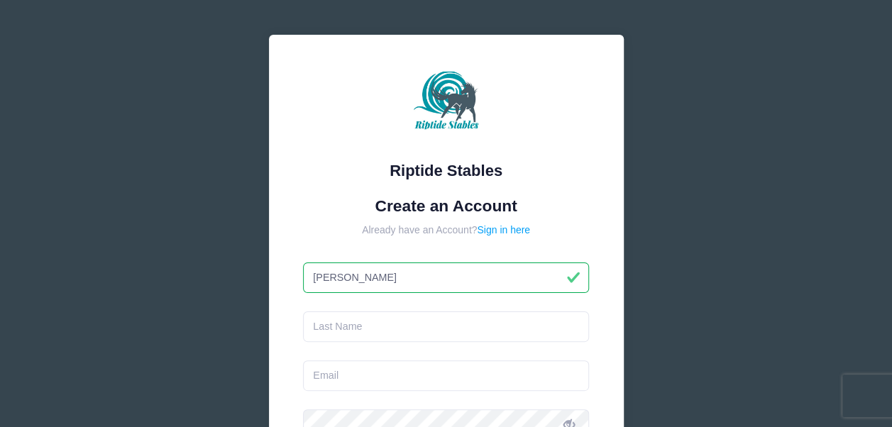
type input "[PERSON_NAME]"
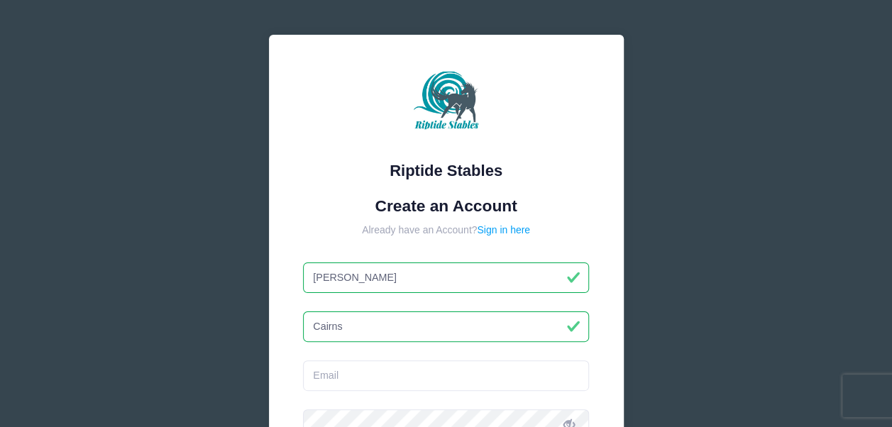
type input "Cairns"
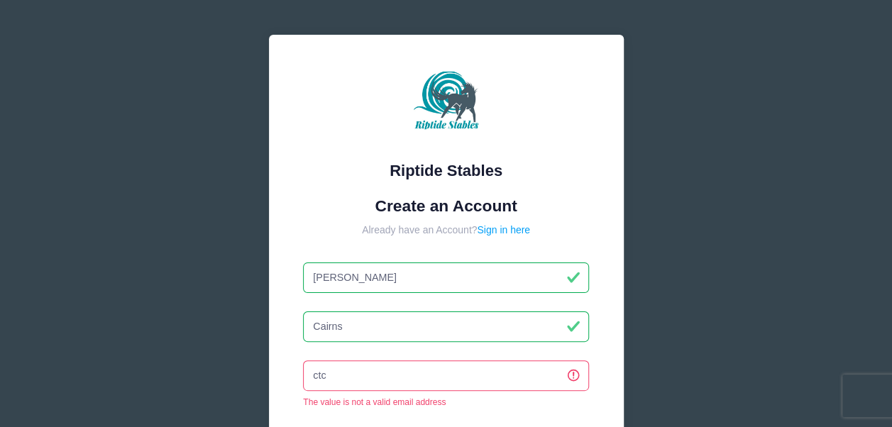
type input "[EMAIL_ADDRESS][DOMAIN_NAME]"
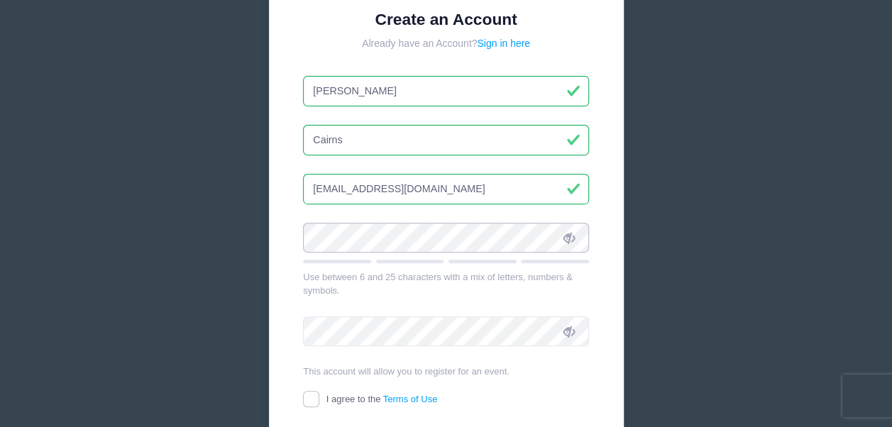
scroll to position [192, 0]
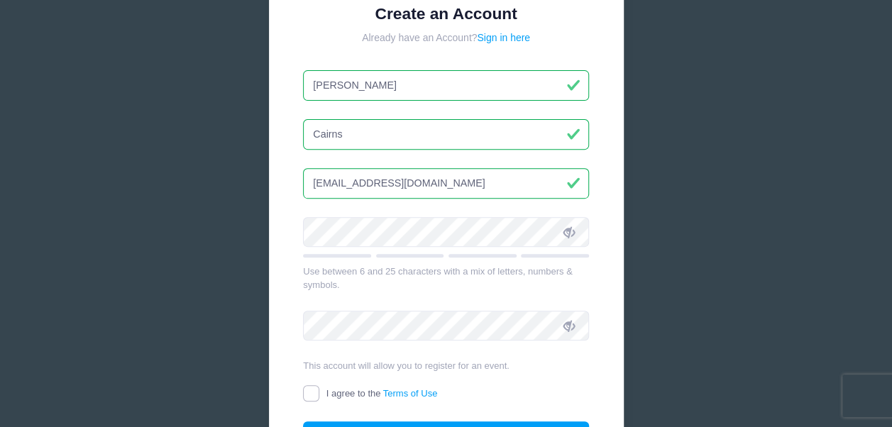
click at [314, 396] on input "I agree to the Terms of Use" at bounding box center [311, 394] width 16 height 16
checkbox input "true"
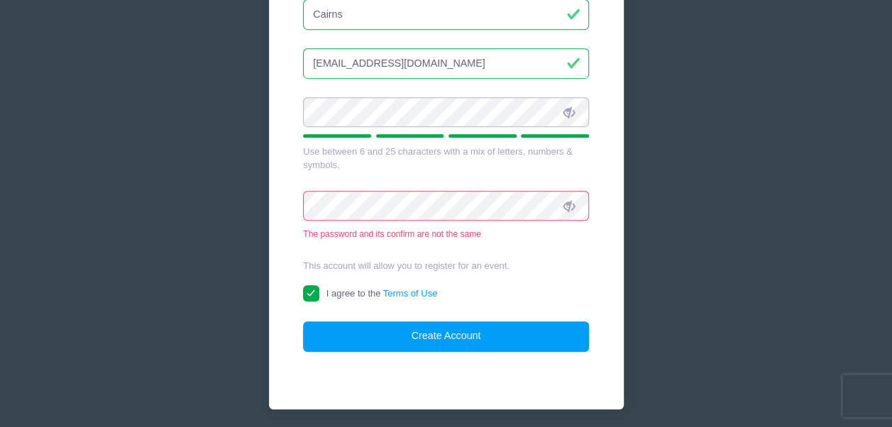
scroll to position [318, 0]
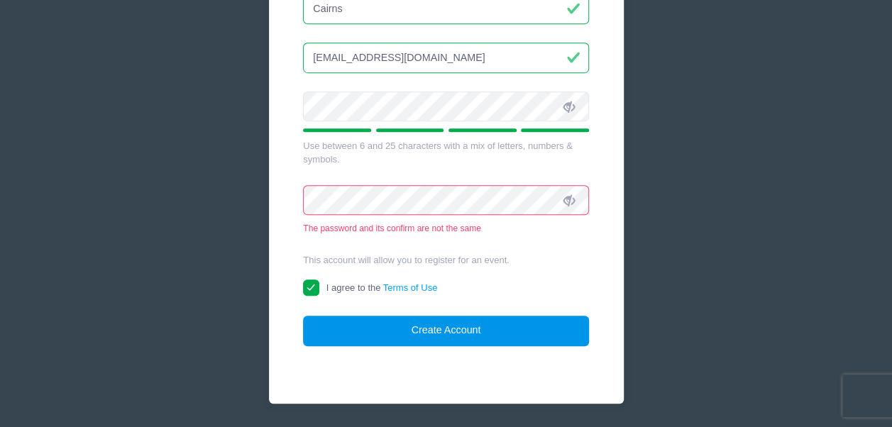
click at [468, 329] on button "Create Account" at bounding box center [446, 331] width 286 height 31
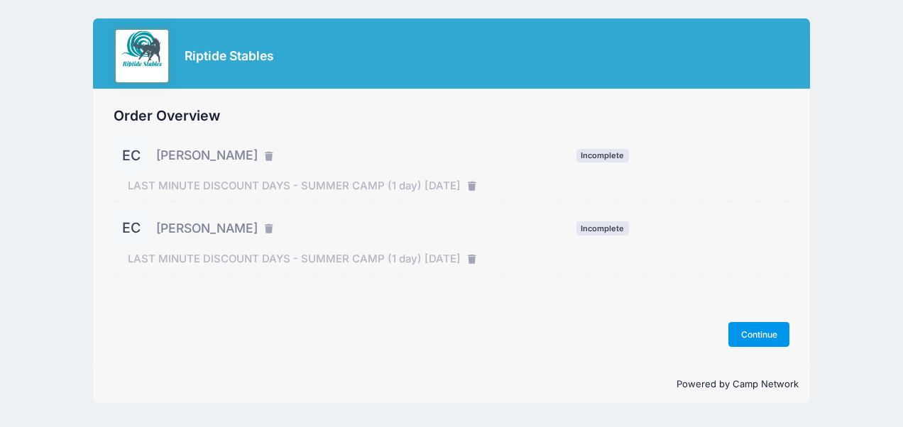
click at [758, 337] on button "Continue" at bounding box center [758, 334] width 61 height 24
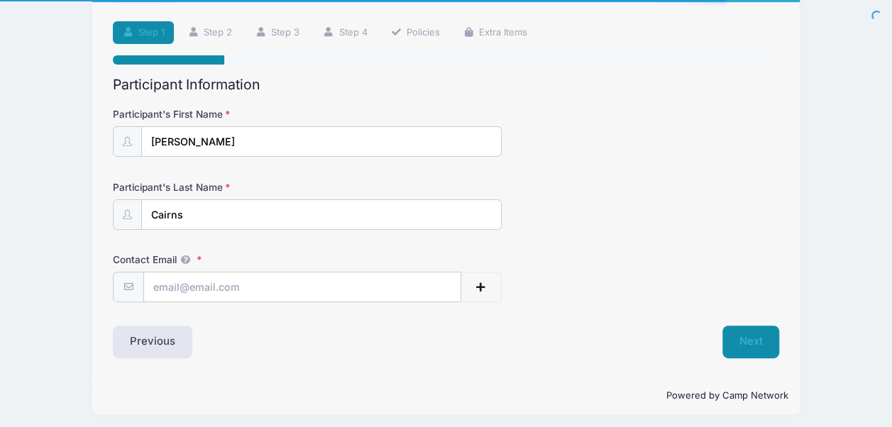
scroll to position [89, 0]
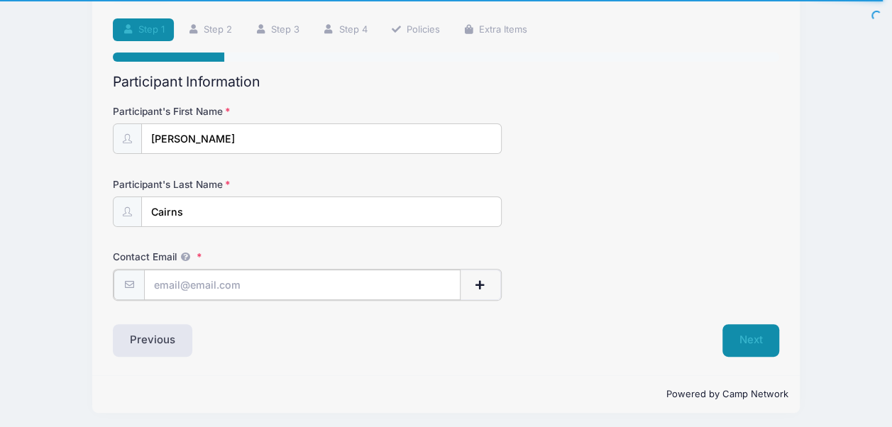
click at [222, 277] on input "Contact Email" at bounding box center [302, 285] width 317 height 31
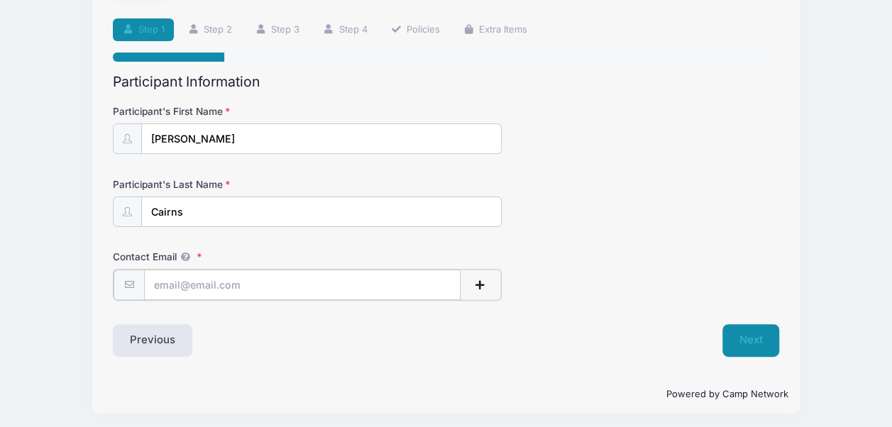
type input "[EMAIL_ADDRESS][DOMAIN_NAME]"
click at [754, 344] on button "Next" at bounding box center [752, 339] width 58 height 33
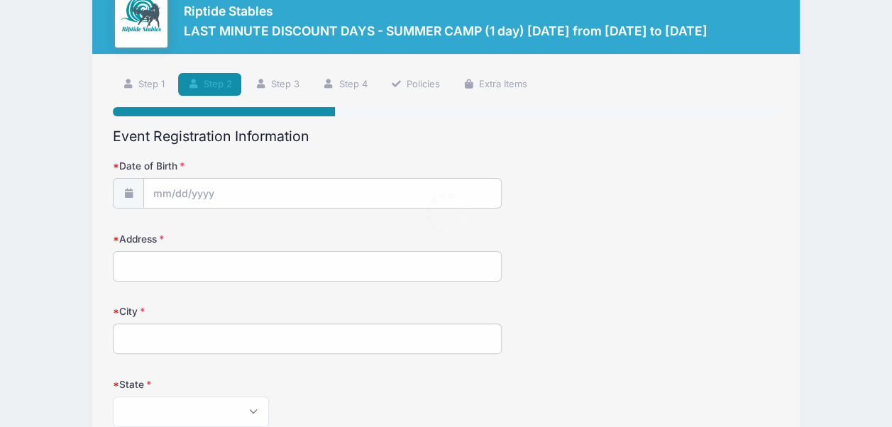
scroll to position [0, 0]
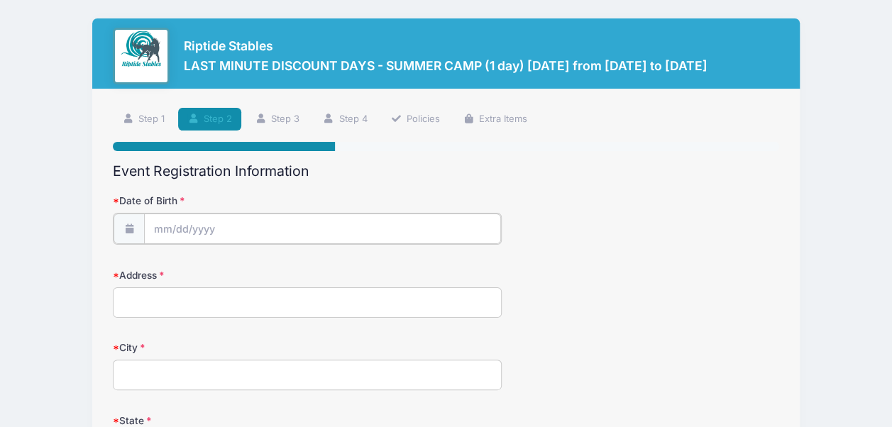
click at [237, 234] on body "Processing Request Please wait... Processing Request Please wait... Processing …" at bounding box center [446, 213] width 892 height 427
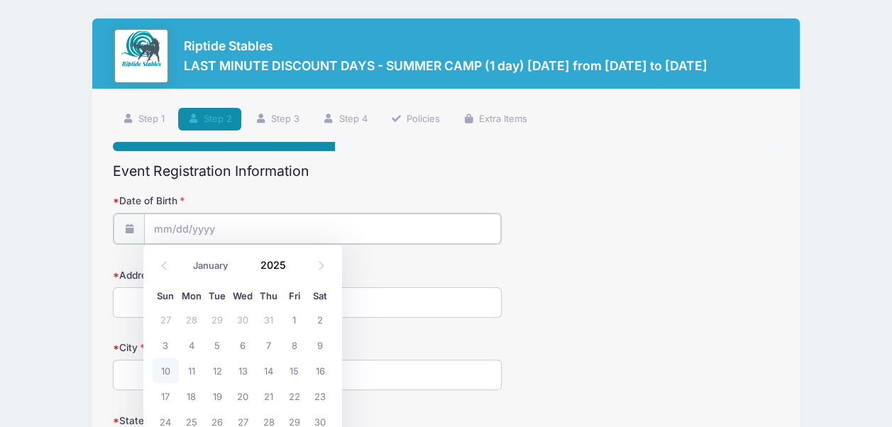
click at [193, 237] on input "Date of Birth" at bounding box center [322, 229] width 357 height 31
click at [322, 269] on icon at bounding box center [321, 265] width 9 height 9
click at [324, 270] on icon at bounding box center [321, 265] width 9 height 9
click at [164, 266] on icon at bounding box center [164, 265] width 9 height 9
click at [213, 233] on input "Date of Birth" at bounding box center [322, 229] width 357 height 31
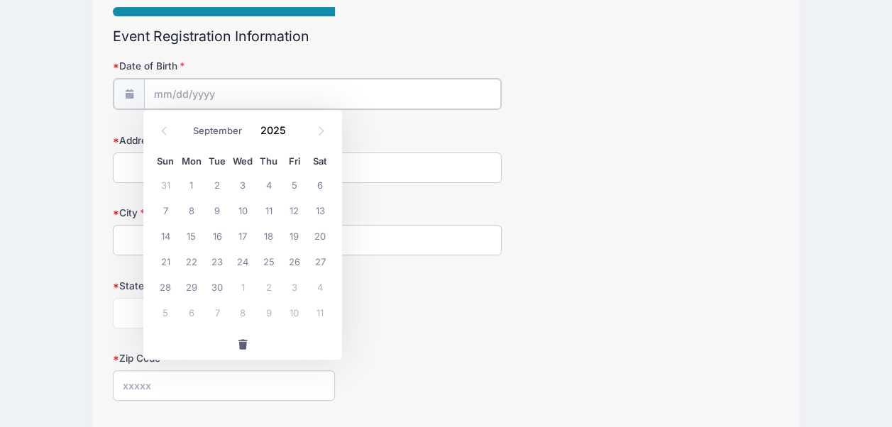
scroll to position [135, 0]
click at [324, 139] on span at bounding box center [321, 131] width 23 height 24
click at [165, 135] on icon at bounding box center [164, 130] width 9 height 9
click at [160, 140] on span at bounding box center [164, 131] width 23 height 24
click at [163, 141] on span at bounding box center [164, 131] width 23 height 24
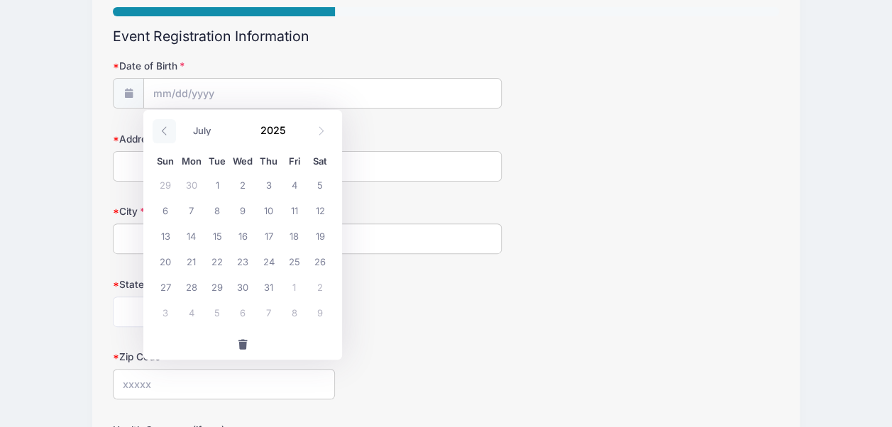
click at [160, 141] on span at bounding box center [164, 131] width 23 height 24
click at [161, 140] on span at bounding box center [164, 131] width 23 height 24
click at [160, 142] on span at bounding box center [164, 131] width 23 height 24
click at [162, 139] on span at bounding box center [164, 131] width 23 height 24
click at [160, 143] on div "January February March April May June July August September October November De…" at bounding box center [243, 130] width 180 height 33
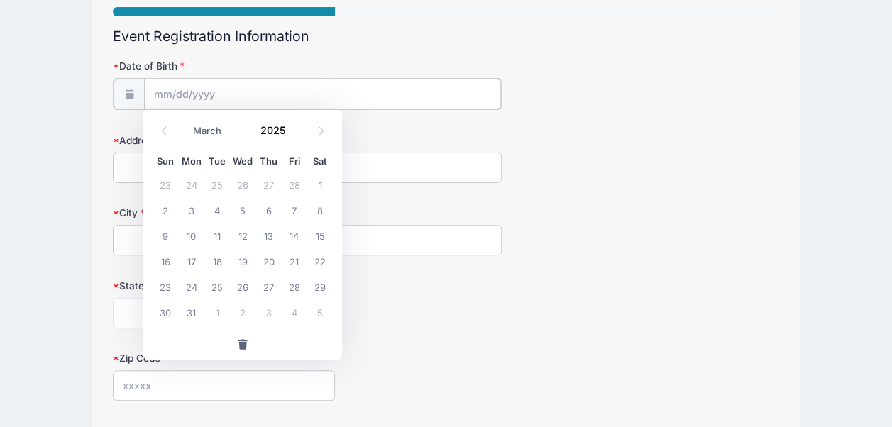
click at [183, 94] on input "Date of Birth" at bounding box center [322, 94] width 357 height 31
click at [189, 96] on input "Date of Birth" at bounding box center [322, 94] width 357 height 31
click at [191, 99] on input "Date of Birth" at bounding box center [322, 94] width 357 height 31
click at [197, 94] on input "Date of Birth" at bounding box center [322, 94] width 357 height 31
click at [165, 129] on icon at bounding box center [164, 130] width 9 height 9
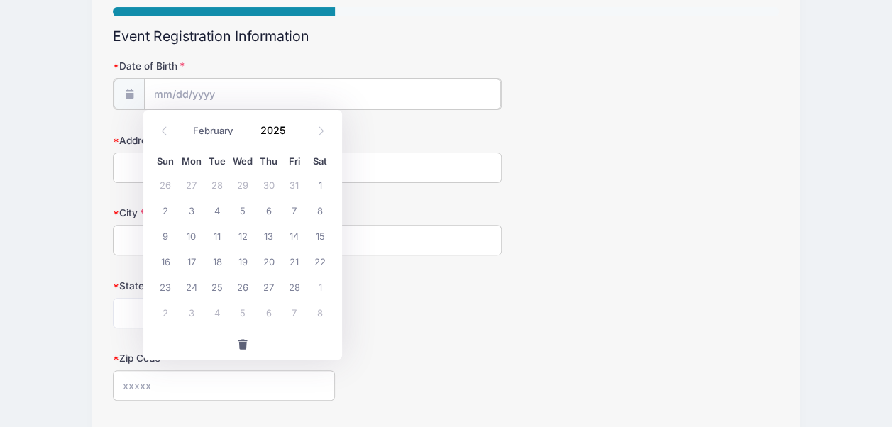
click at [222, 94] on input "Date of Birth" at bounding box center [322, 94] width 357 height 31
click at [165, 131] on icon at bounding box center [164, 130] width 9 height 9
select select "0"
click at [165, 131] on icon at bounding box center [164, 130] width 9 height 9
type input "2024"
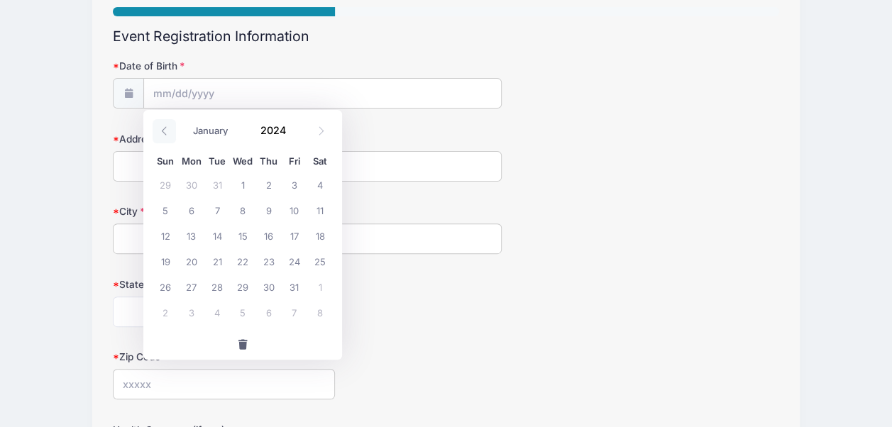
click at [165, 131] on icon at bounding box center [164, 130] width 9 height 9
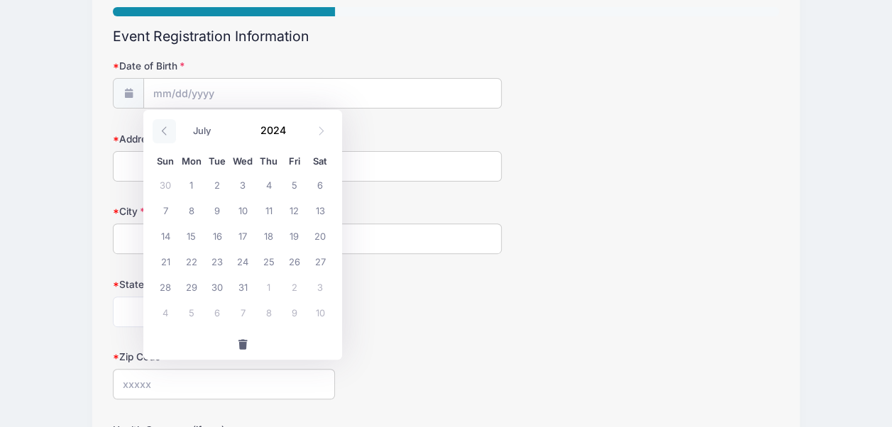
click at [165, 131] on icon at bounding box center [164, 130] width 9 height 9
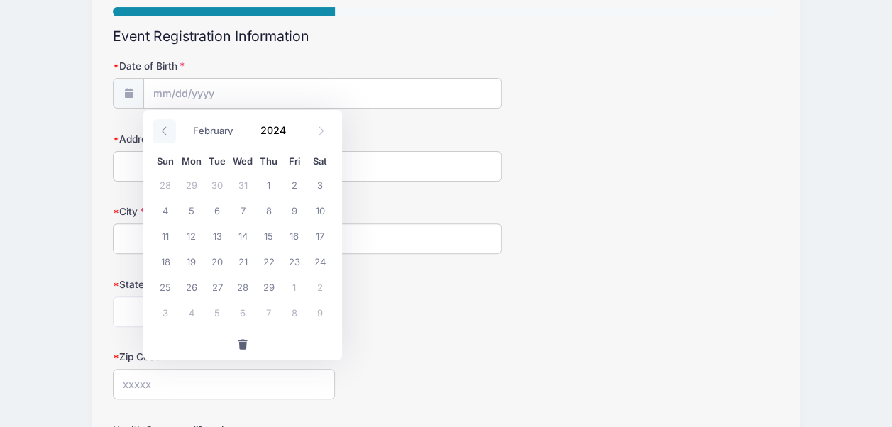
click at [165, 131] on icon at bounding box center [164, 130] width 9 height 9
select select "0"
click at [165, 131] on icon at bounding box center [164, 130] width 9 height 9
type input "2023"
click at [165, 131] on icon at bounding box center [164, 130] width 9 height 9
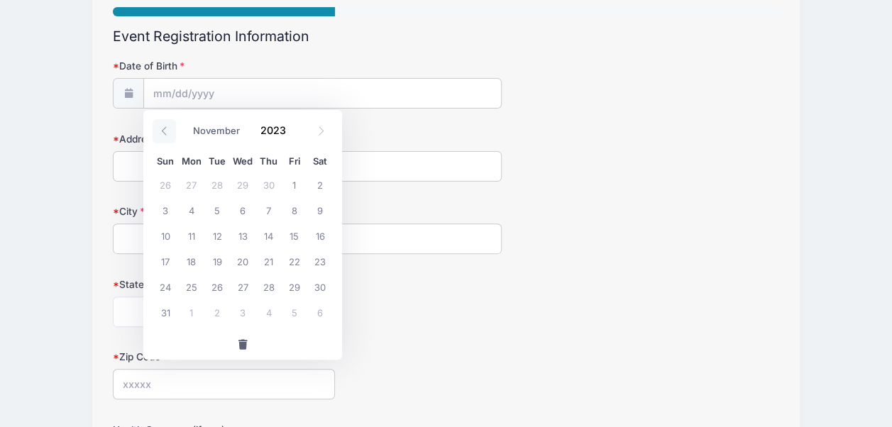
click at [165, 131] on icon at bounding box center [164, 130] width 9 height 9
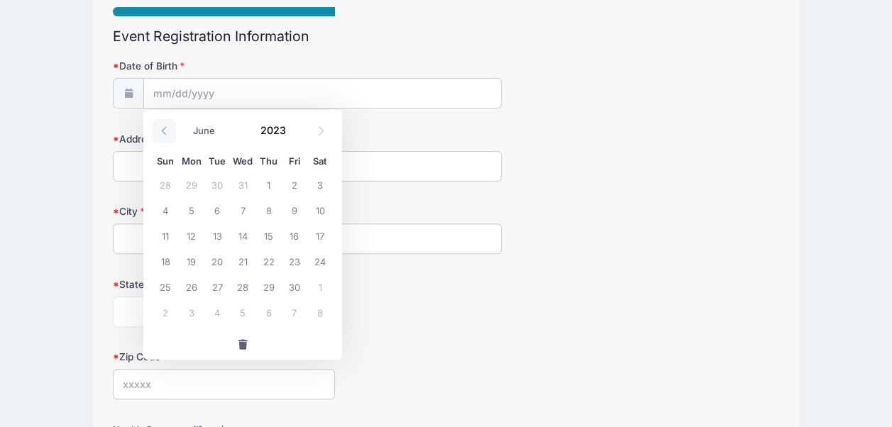
click at [165, 131] on icon at bounding box center [164, 130] width 9 height 9
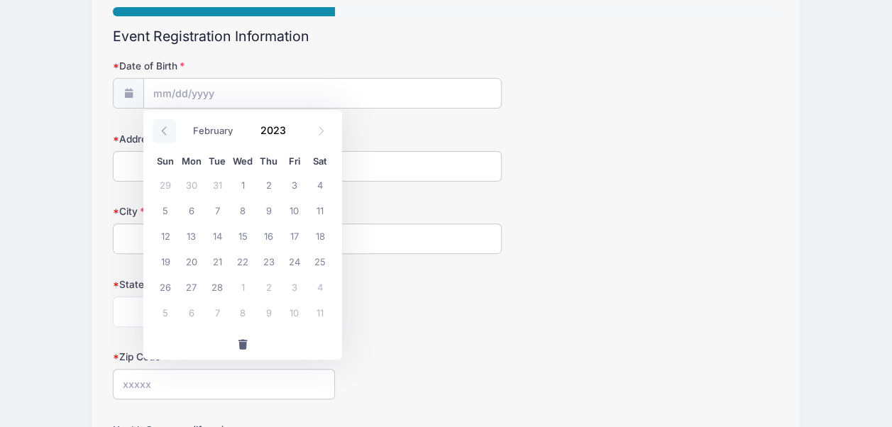
select select "0"
click at [165, 131] on icon at bounding box center [164, 130] width 9 height 9
type input "2022"
click at [165, 131] on icon at bounding box center [164, 130] width 9 height 9
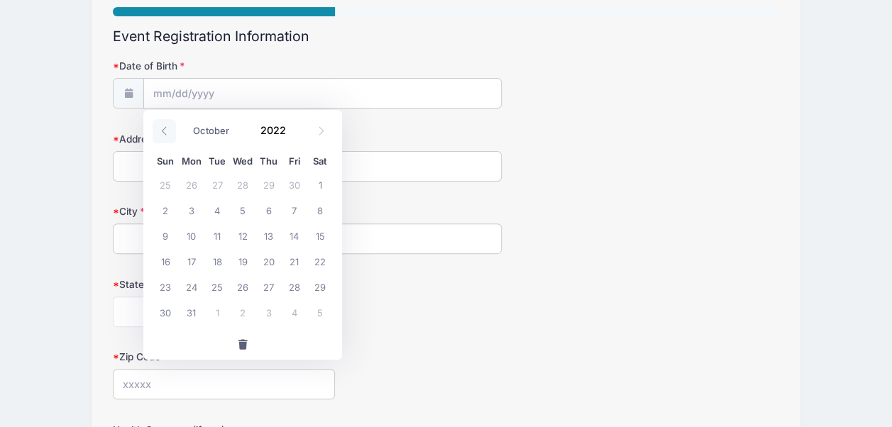
click at [165, 131] on icon at bounding box center [164, 130] width 9 height 9
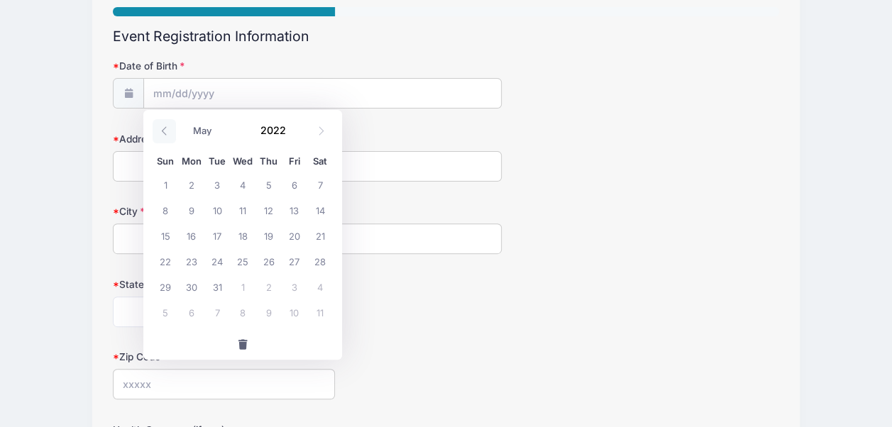
click at [165, 131] on icon at bounding box center [164, 130] width 9 height 9
select select "0"
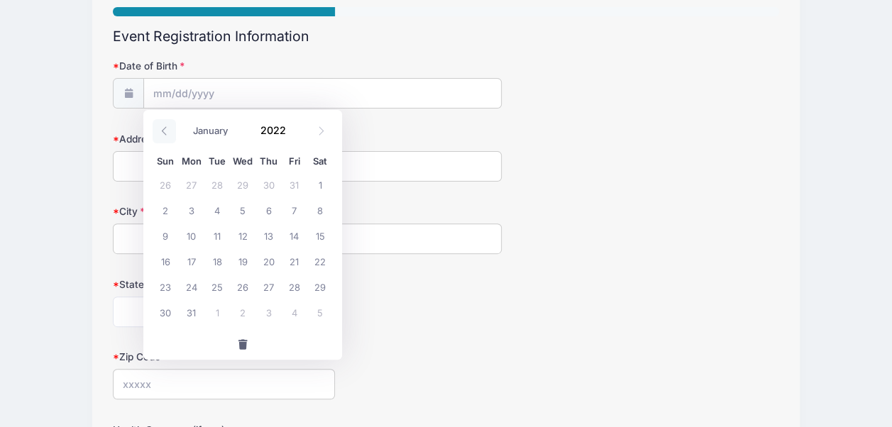
click at [165, 131] on icon at bounding box center [164, 130] width 9 height 9
type input "2021"
click at [165, 131] on icon at bounding box center [164, 130] width 9 height 9
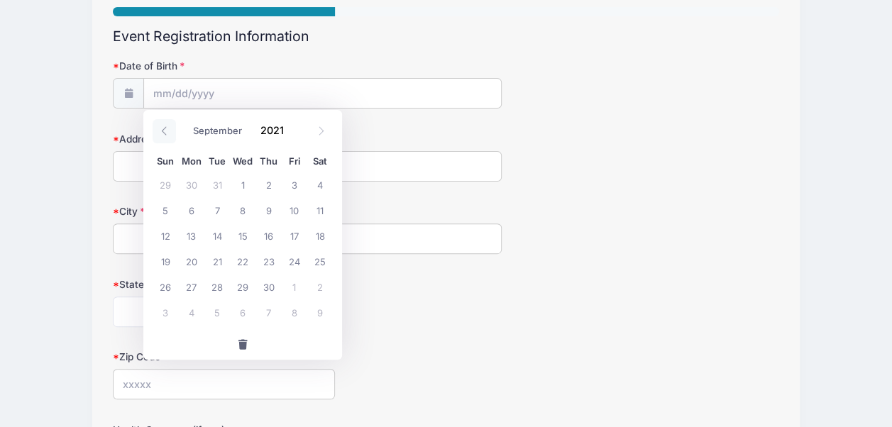
click at [165, 131] on icon at bounding box center [164, 130] width 9 height 9
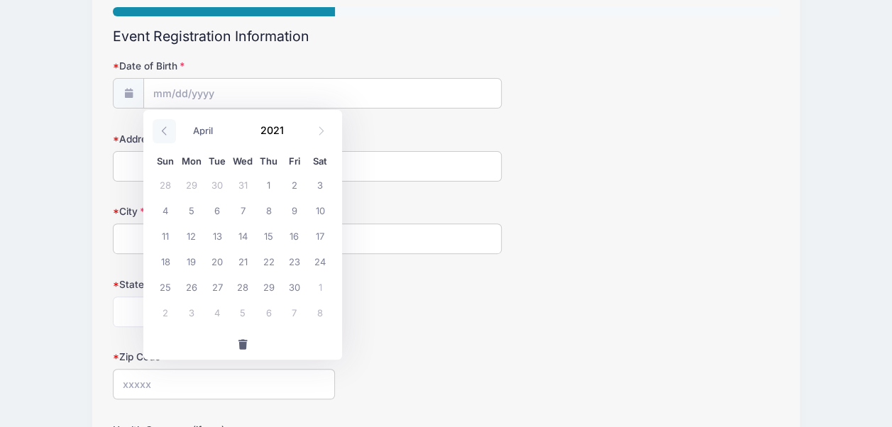
click at [165, 131] on icon at bounding box center [164, 130] width 9 height 9
select select "0"
click at [165, 131] on icon at bounding box center [164, 130] width 9 height 9
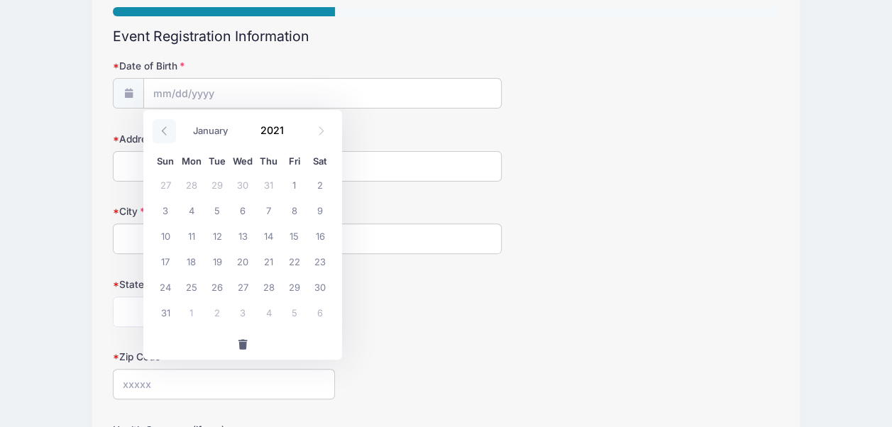
type input "2020"
click at [165, 131] on icon at bounding box center [164, 130] width 9 height 9
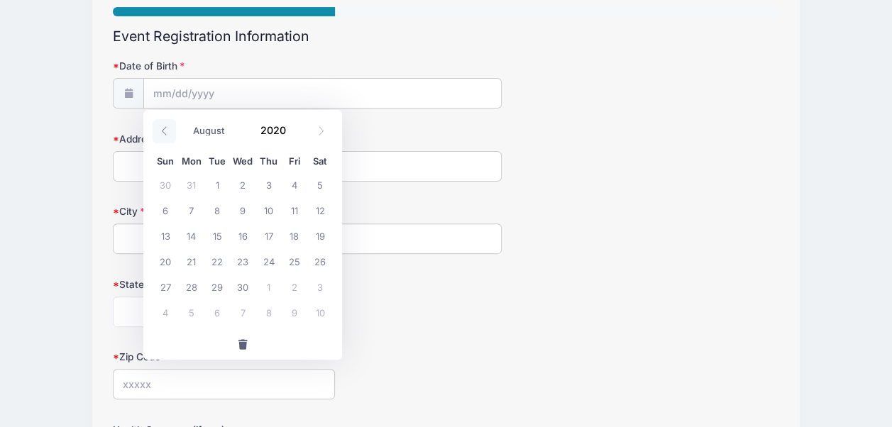
click at [165, 131] on icon at bounding box center [164, 130] width 9 height 9
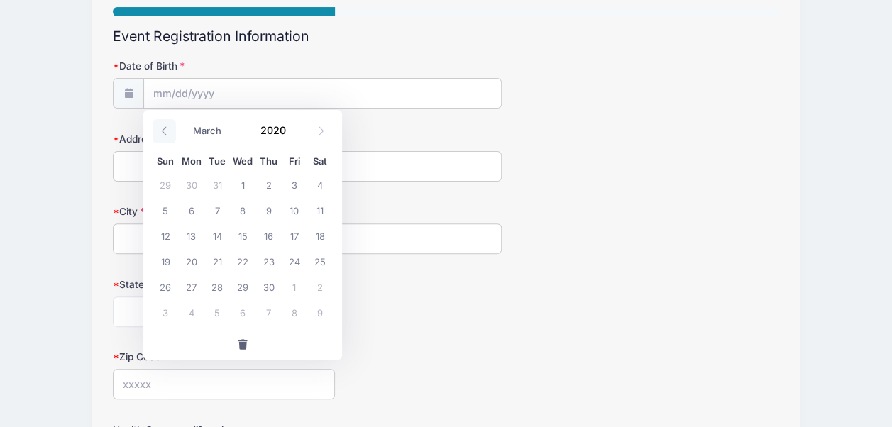
click at [165, 131] on icon at bounding box center [164, 130] width 9 height 9
select select "0"
click at [165, 131] on icon at bounding box center [164, 130] width 9 height 9
type input "2019"
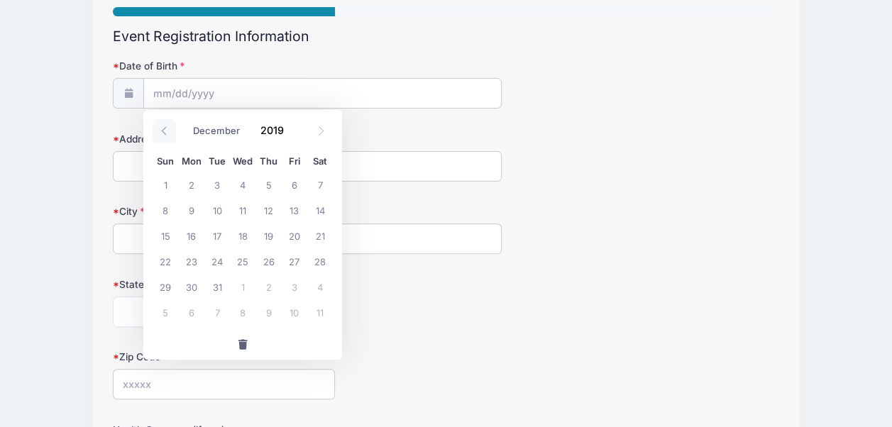
click at [165, 131] on icon at bounding box center [164, 130] width 9 height 9
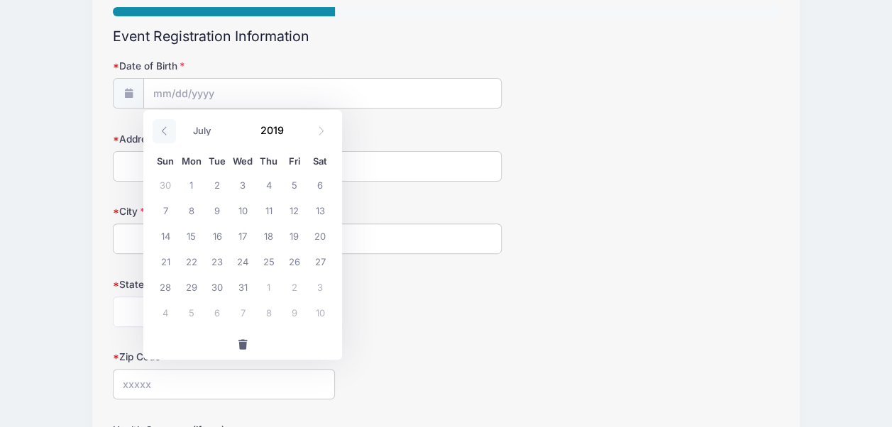
click at [165, 131] on icon at bounding box center [164, 130] width 9 height 9
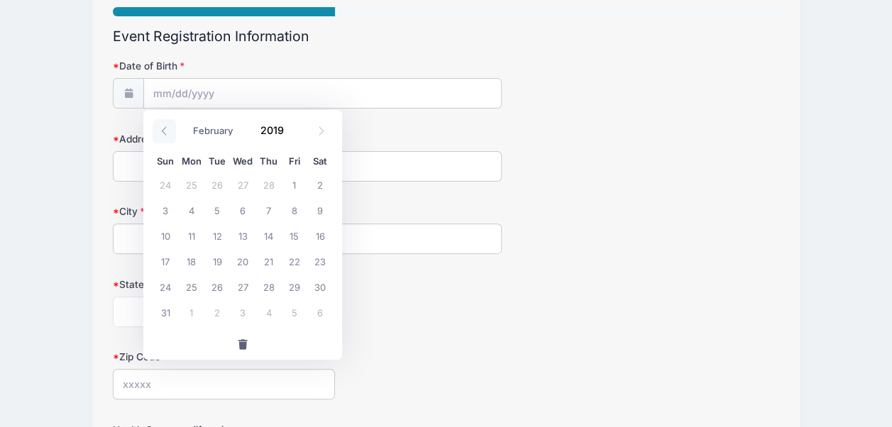
click at [165, 131] on icon at bounding box center [164, 130] width 9 height 9
select select "0"
click at [165, 131] on icon at bounding box center [164, 130] width 9 height 9
type input "2018"
click at [165, 131] on icon at bounding box center [164, 130] width 9 height 9
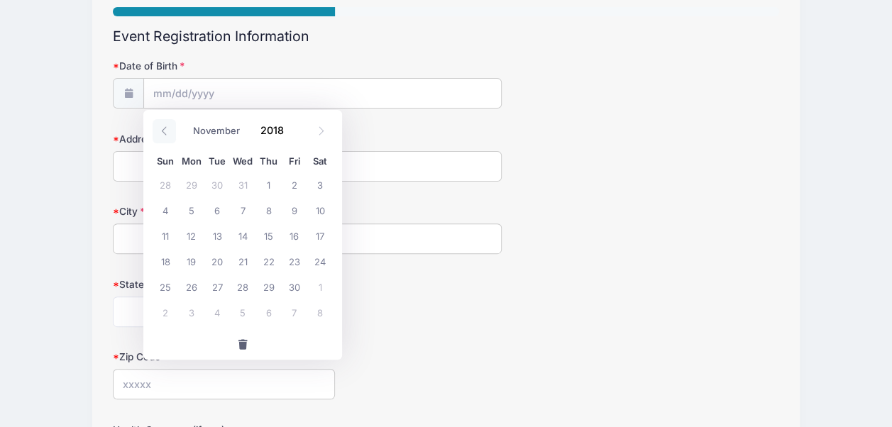
click at [165, 131] on icon at bounding box center [164, 130] width 9 height 9
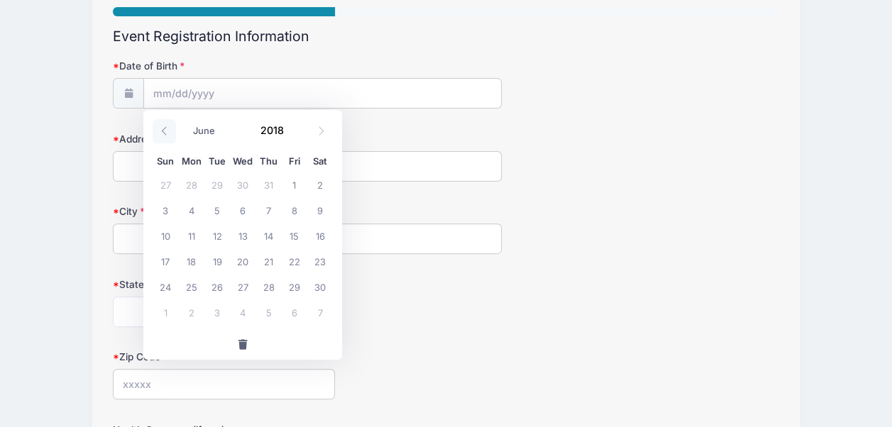
click at [165, 131] on icon at bounding box center [164, 130] width 9 height 9
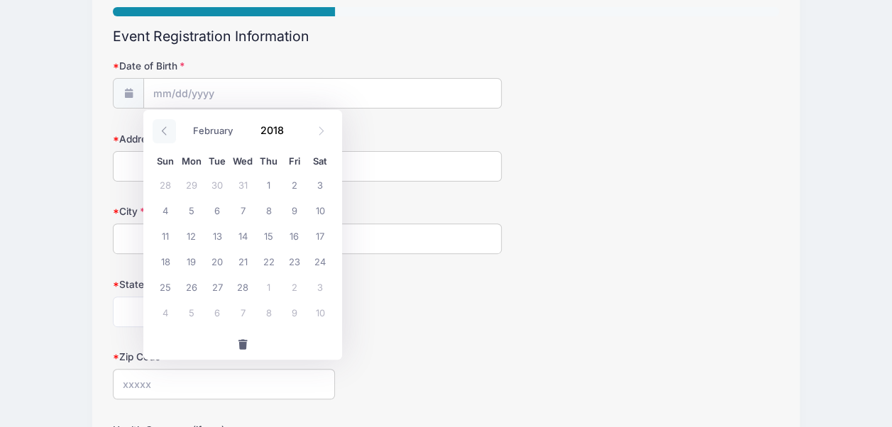
select select "0"
click at [165, 131] on icon at bounding box center [164, 130] width 9 height 9
type input "2017"
click at [165, 131] on icon at bounding box center [164, 130] width 9 height 9
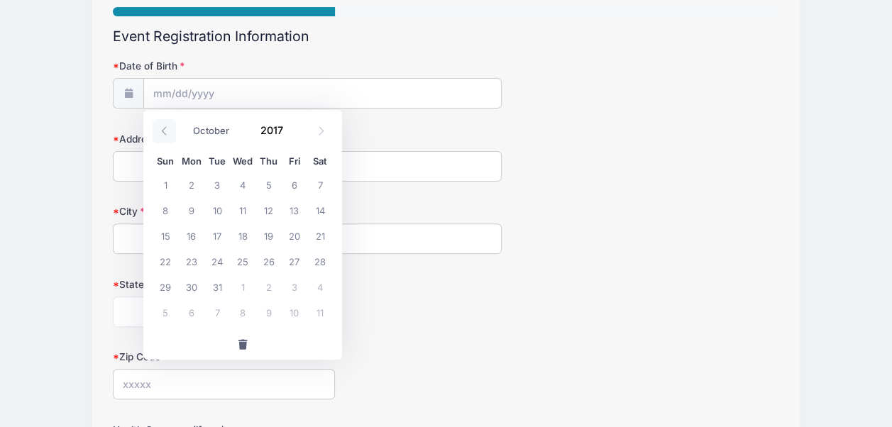
click at [165, 131] on icon at bounding box center [164, 130] width 9 height 9
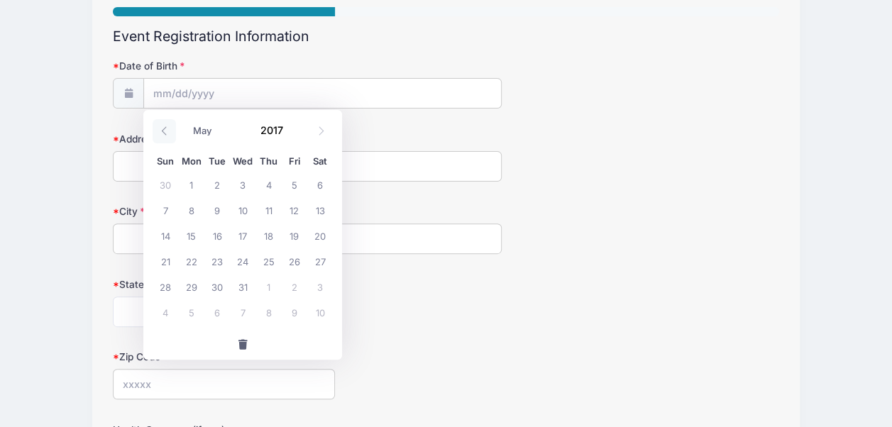
click at [165, 131] on icon at bounding box center [164, 130] width 9 height 9
select select "0"
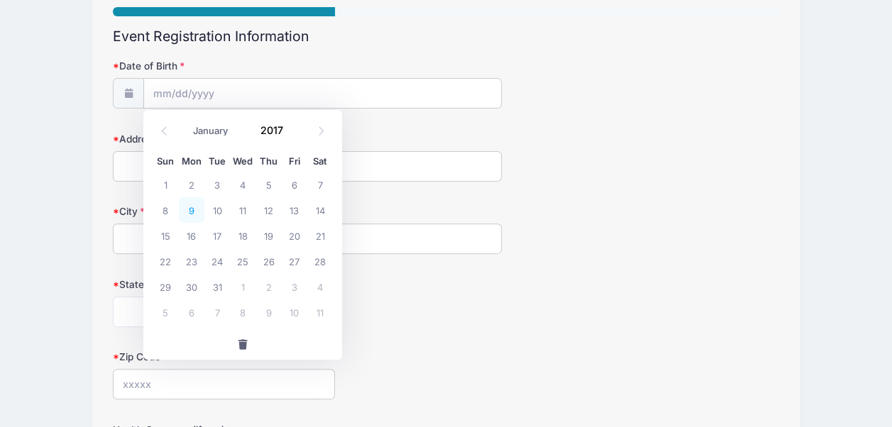
click at [194, 210] on span "9" at bounding box center [192, 210] width 26 height 26
type input "01/09/2017"
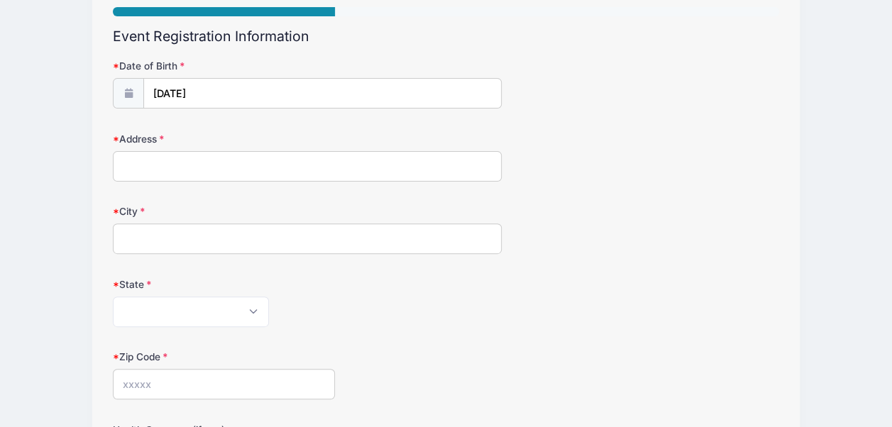
click at [219, 163] on input "Address" at bounding box center [307, 166] width 389 height 31
type input "8836 Brantwood Ct"
type input "Wilmington"
click at [209, 309] on select "Alabama Alaska American Samoa Arizona Arkansas Armed Forces Africa Armed Forces…" at bounding box center [191, 312] width 156 height 31
select select "NC"
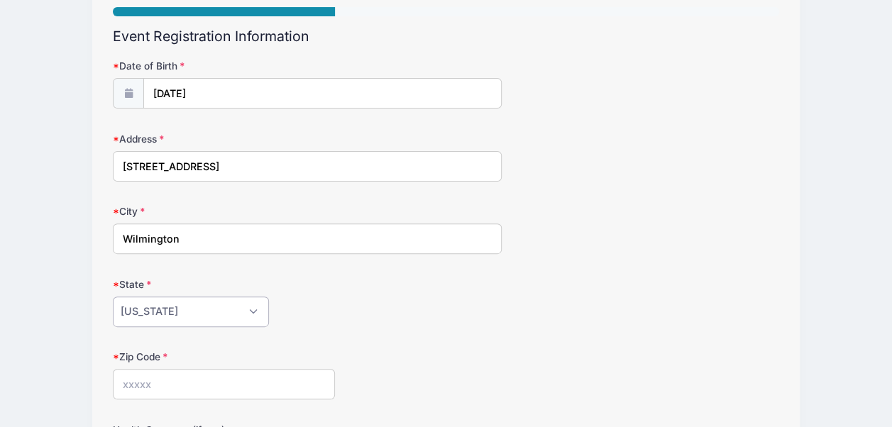
click at [113, 297] on select "Alabama Alaska American Samoa Arizona Arkansas Armed Forces Africa Armed Forces…" at bounding box center [191, 312] width 156 height 31
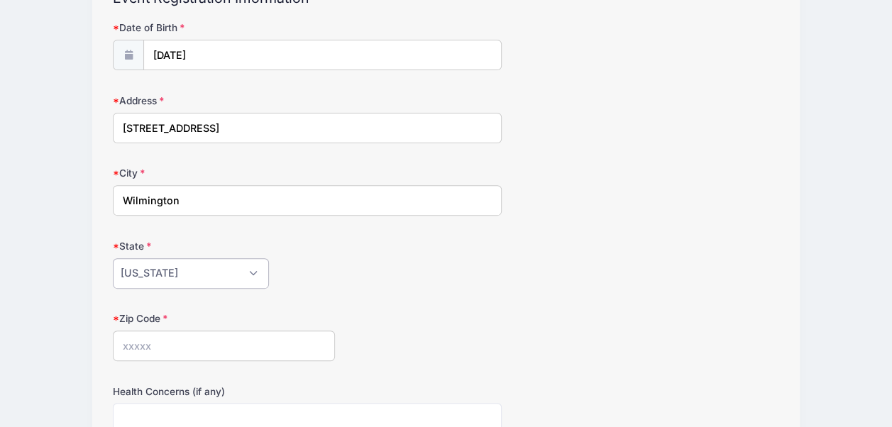
scroll to position [255, 0]
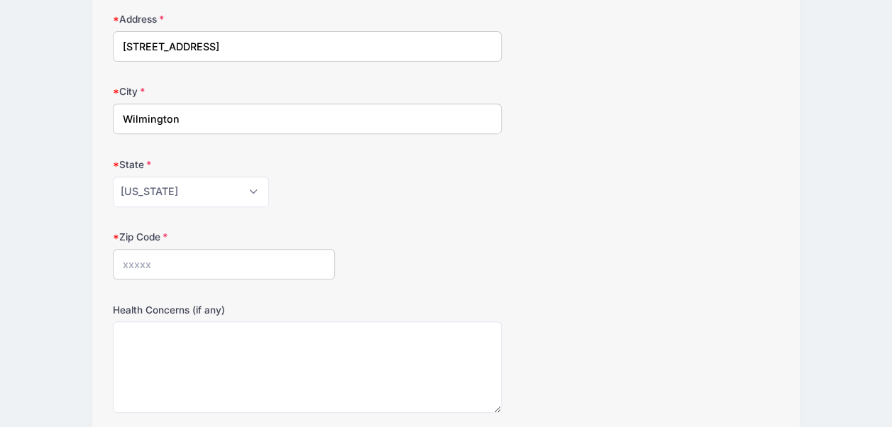
click at [256, 261] on input "Zip Code" at bounding box center [224, 264] width 222 height 31
type input "28411"
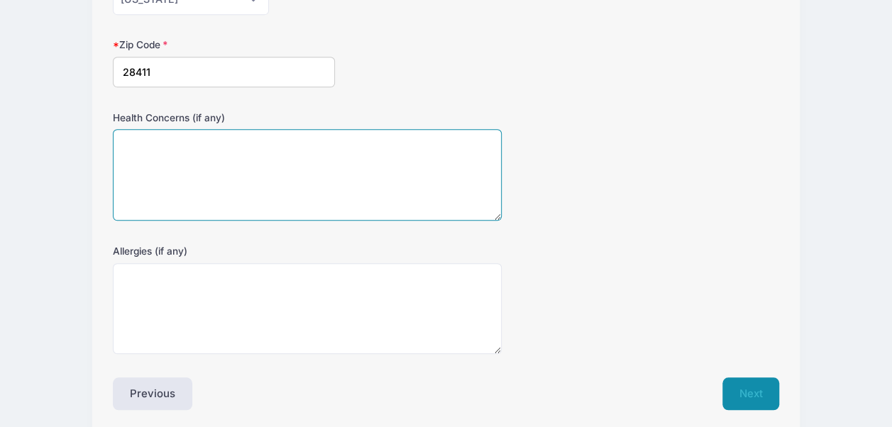
scroll to position [501, 0]
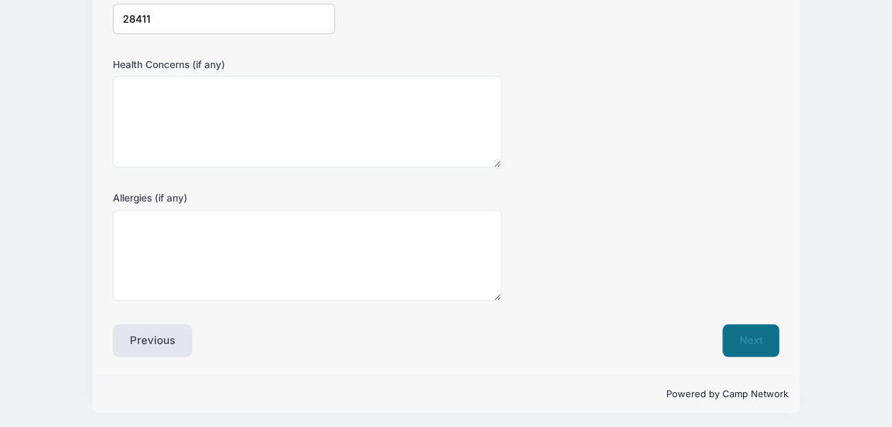
click at [744, 336] on button "Next" at bounding box center [752, 340] width 58 height 33
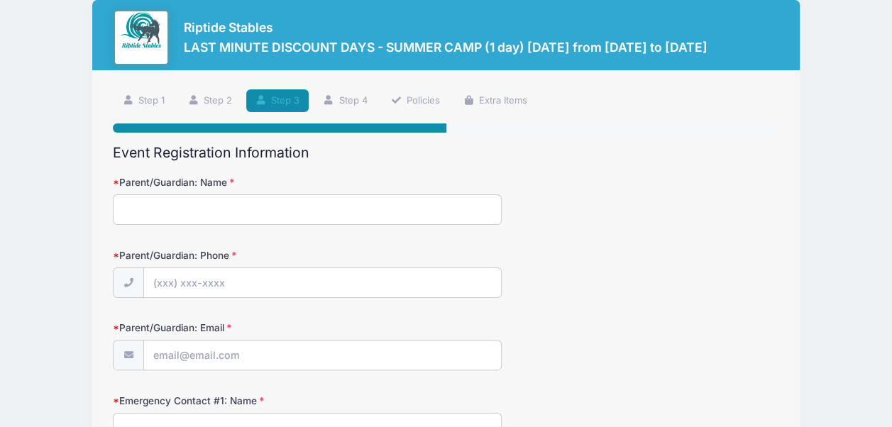
scroll to position [0, 0]
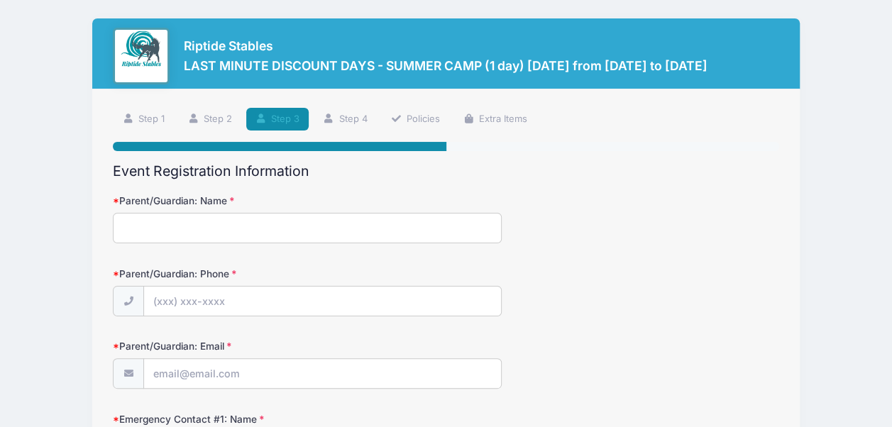
click at [255, 230] on input "Parent/Guardian: Name" at bounding box center [307, 228] width 389 height 31
type input "Catherine Cairns"
type input "(313) 574-9336"
type input "[EMAIL_ADDRESS][DOMAIN_NAME]"
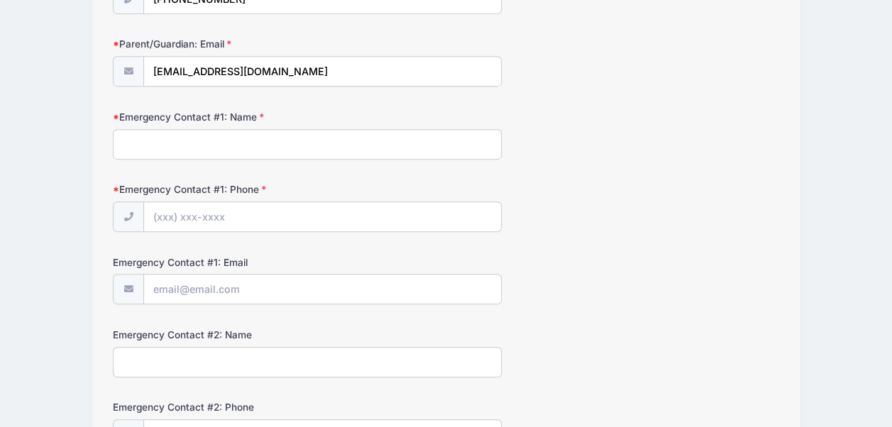
scroll to position [333, 0]
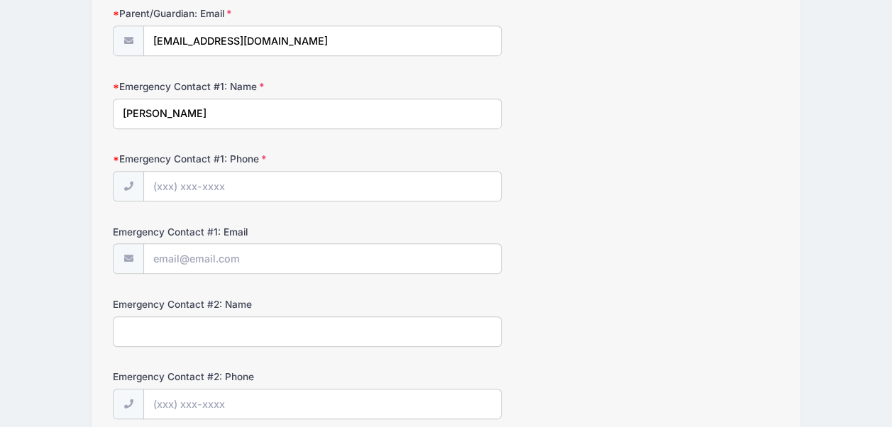
type input "Michael Cairns"
type input "(248) 941-5216"
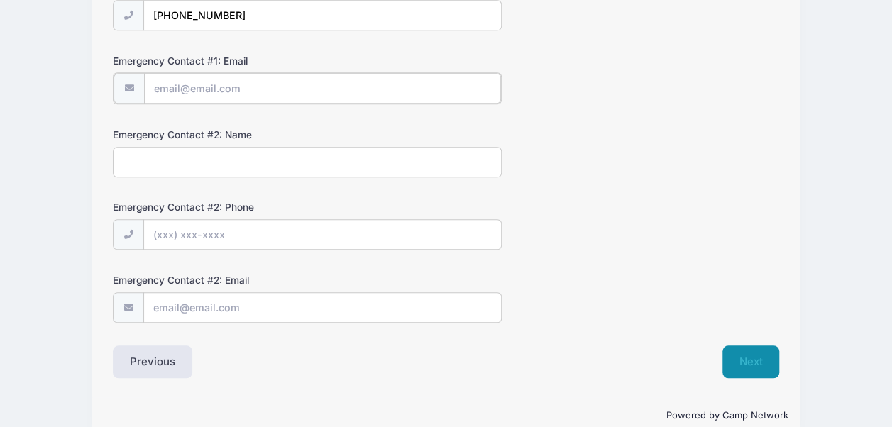
scroll to position [524, 0]
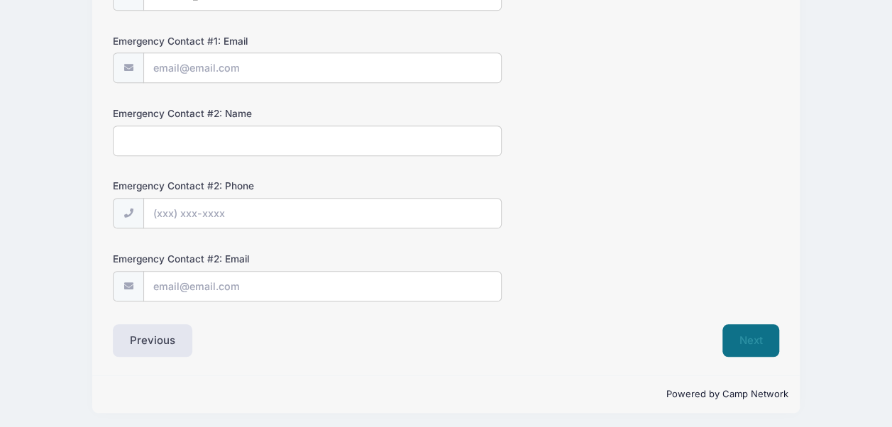
click at [746, 338] on button "Next" at bounding box center [752, 340] width 58 height 33
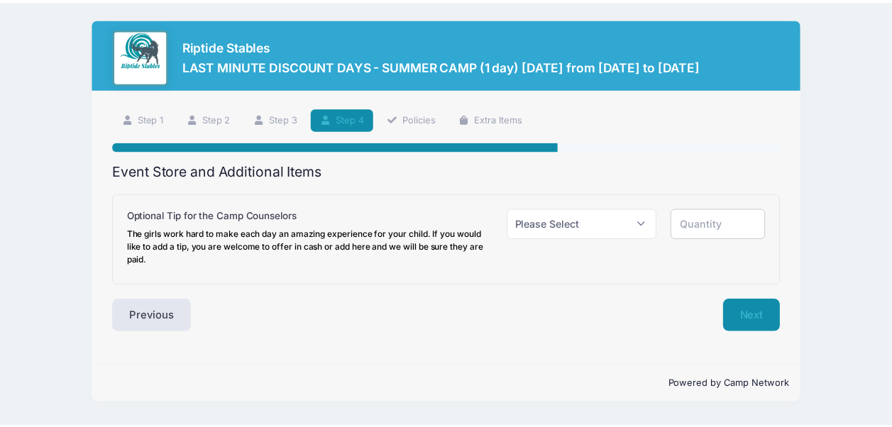
scroll to position [0, 0]
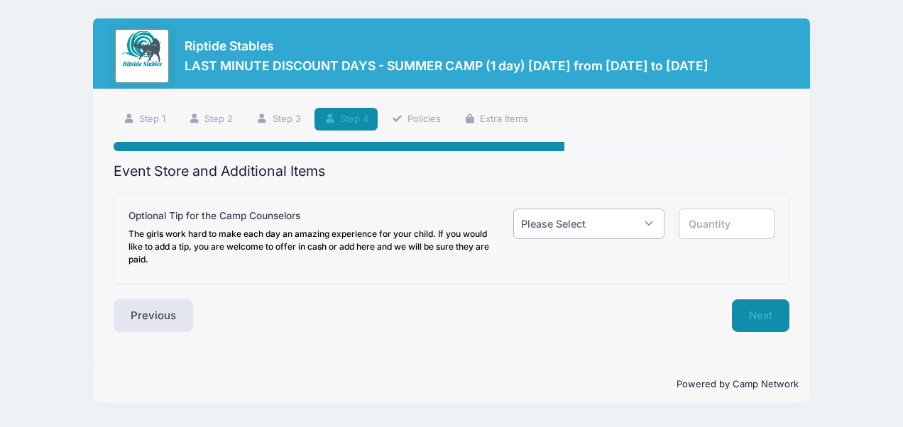
click at [639, 231] on select "Please Select Yes (+$1.00) No" at bounding box center [588, 224] width 151 height 31
click at [513, 209] on select "Please Select Yes (+$1.00) No" at bounding box center [588, 224] width 151 height 31
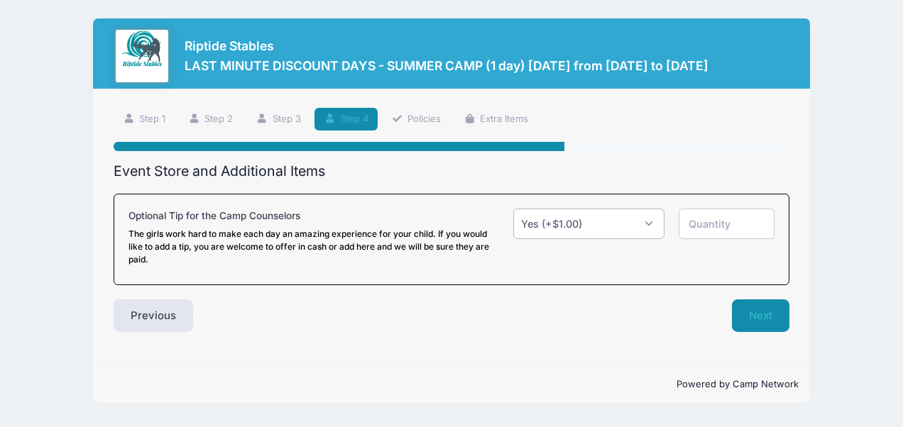
click at [645, 224] on select "Please Select Yes (+$1.00) No" at bounding box center [588, 224] width 151 height 31
click at [513, 209] on select "Please Select Yes (+$1.00) No" at bounding box center [588, 224] width 151 height 31
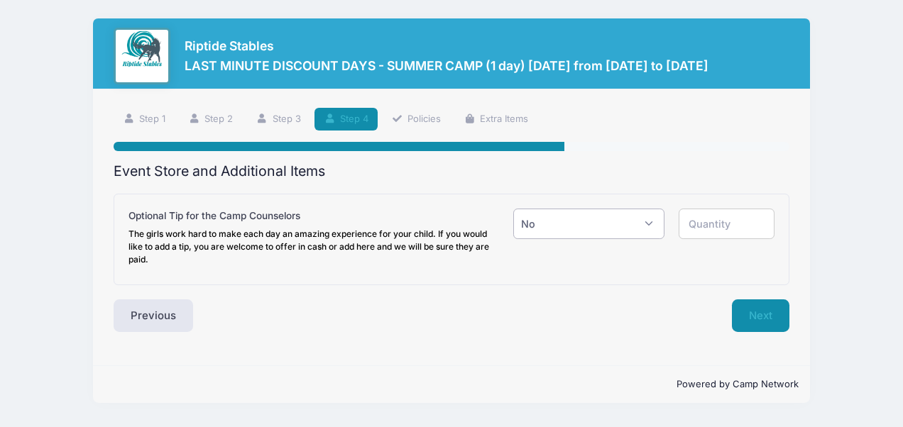
click at [599, 222] on select "Please Select Yes (+$1.00) No" at bounding box center [588, 224] width 151 height 31
select select "1"
click at [513, 209] on select "Please Select Yes (+$1.00) No" at bounding box center [588, 224] width 151 height 31
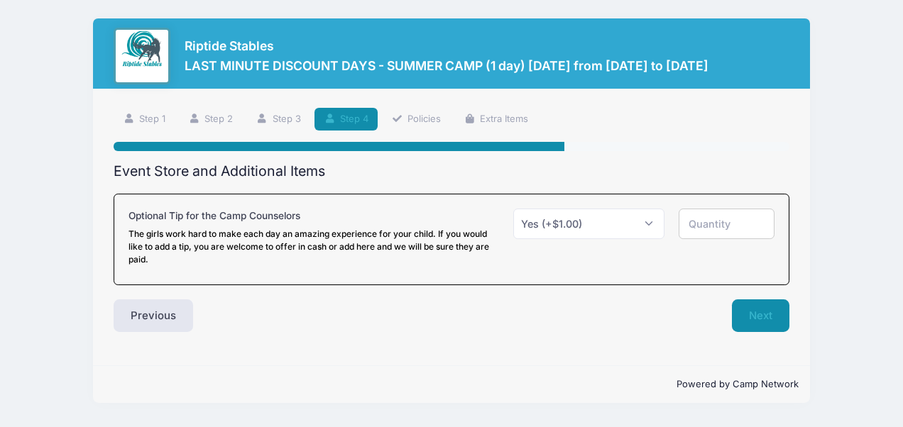
click at [730, 226] on input "number" at bounding box center [727, 224] width 96 height 31
type input "5"
click at [766, 317] on button "Next" at bounding box center [761, 316] width 58 height 33
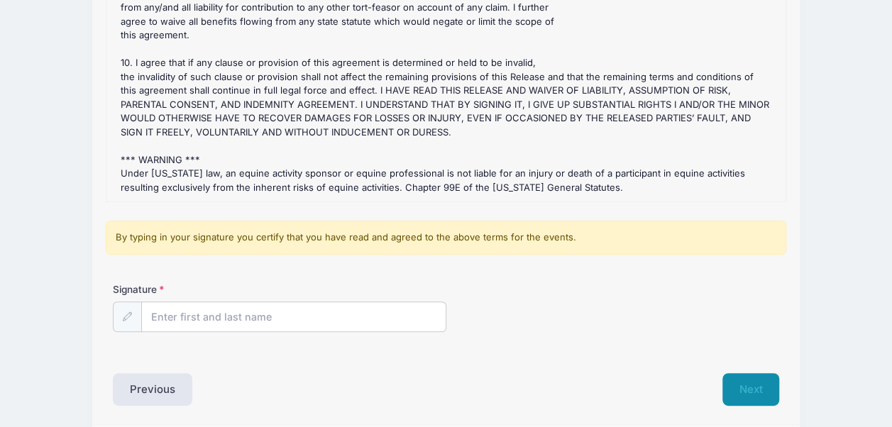
scroll to position [216, 0]
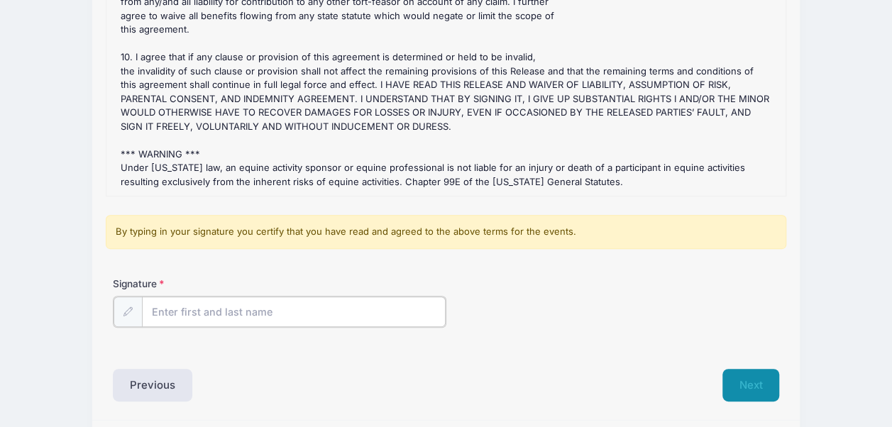
click at [226, 308] on input "Signature" at bounding box center [294, 312] width 304 height 31
type input "Catherine Cairns"
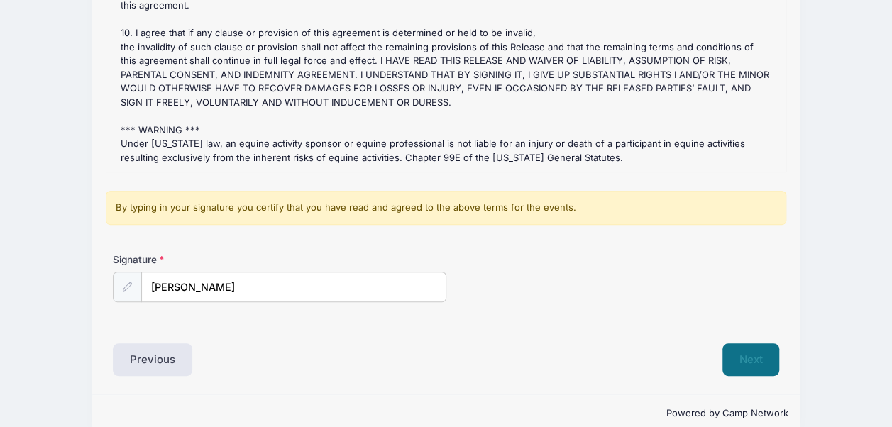
scroll to position [261, 0]
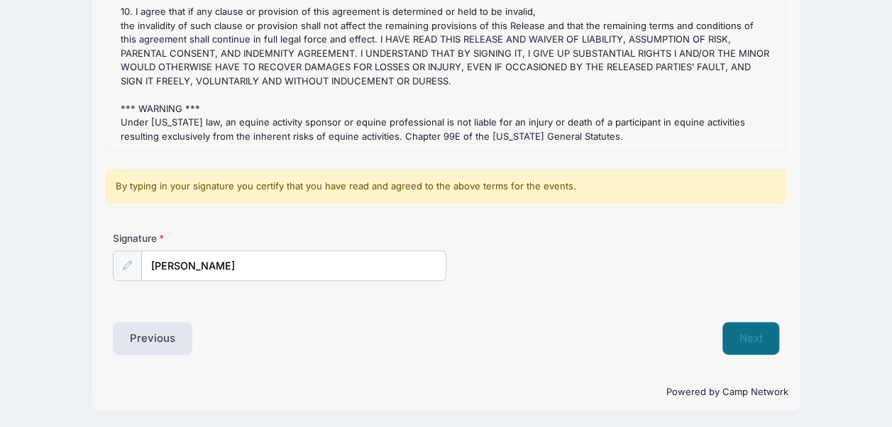
click at [760, 339] on button "Next" at bounding box center [752, 338] width 58 height 33
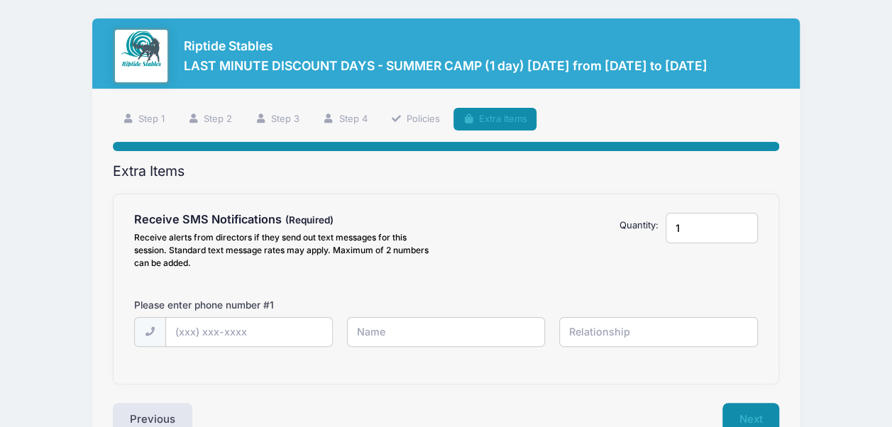
scroll to position [0, 0]
click at [0, 0] on input "text" at bounding box center [0, 0] width 0 height 0
type input "(313) 574-9336"
type input "Catherine"
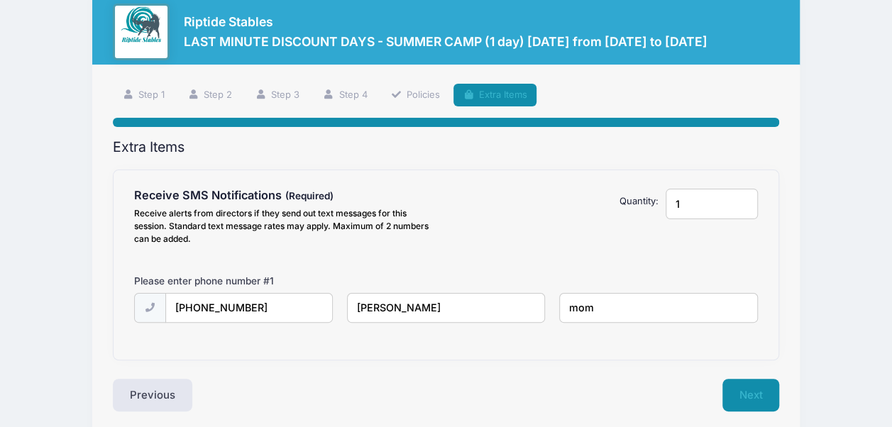
scroll to position [82, 0]
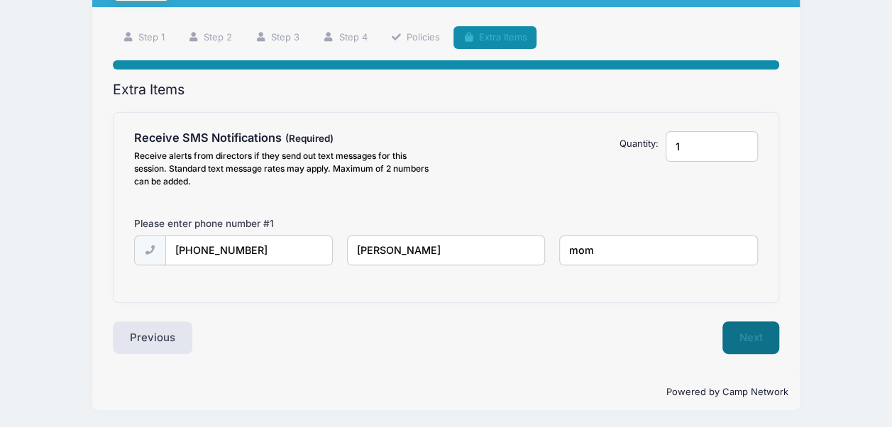
type input "mom"
click at [747, 339] on button "Next" at bounding box center [752, 338] width 58 height 33
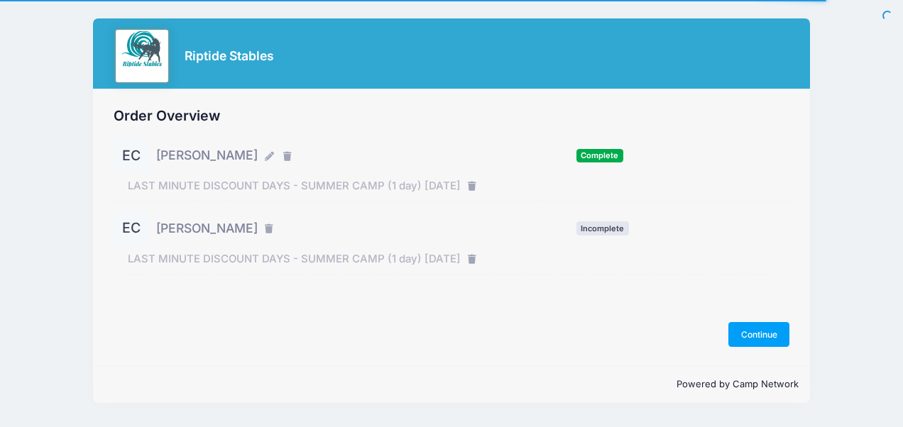
click at [610, 226] on span "Incomplete" at bounding box center [603, 228] width 53 height 13
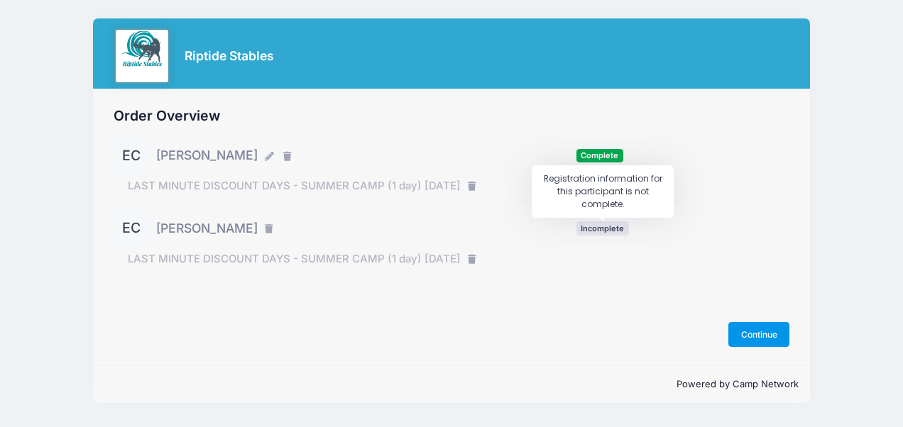
click at [758, 335] on button "Continue" at bounding box center [758, 334] width 61 height 24
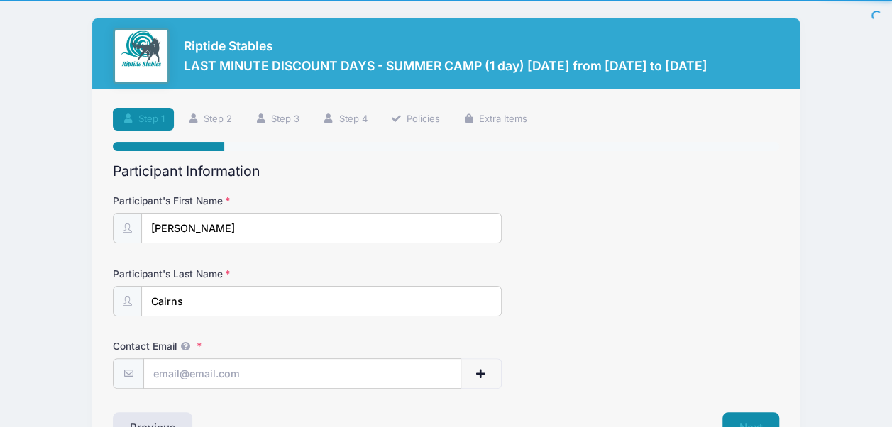
scroll to position [89, 0]
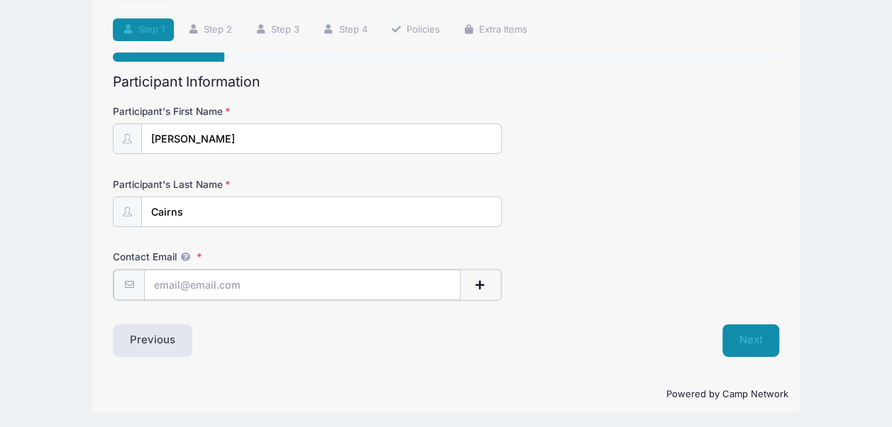
click at [239, 286] on input "Contact Email" at bounding box center [302, 285] width 317 height 31
type input "ctcairns@yahoo.com"
click at [741, 341] on button "Next" at bounding box center [752, 339] width 58 height 33
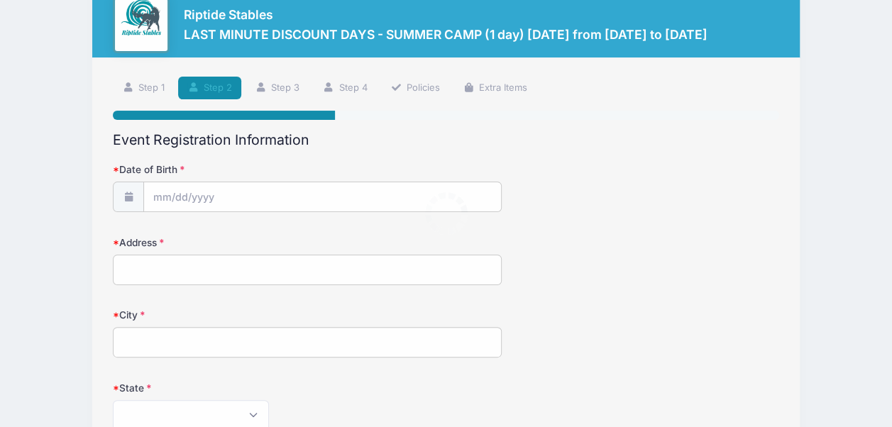
scroll to position [0, 0]
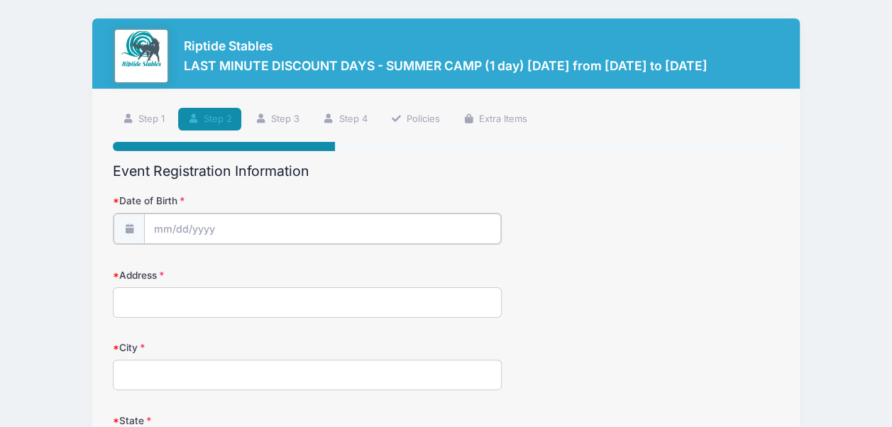
click at [231, 232] on body "Processing Request Please wait... Processing Request Please wait... Processing …" at bounding box center [446, 213] width 892 height 427
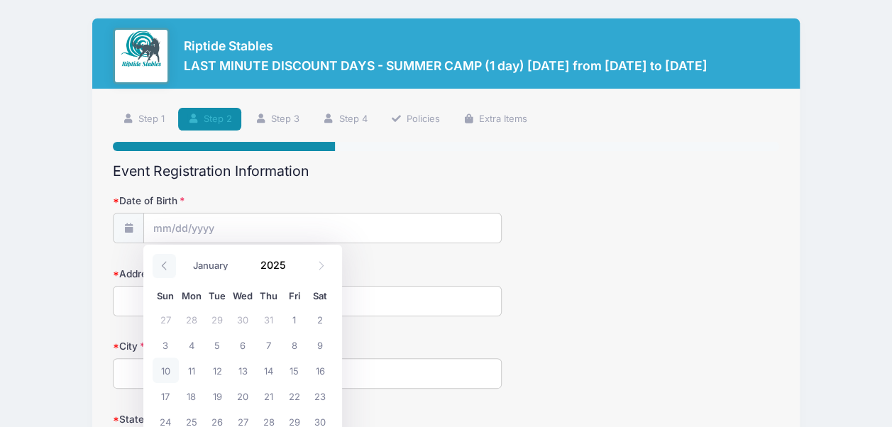
click at [164, 266] on icon at bounding box center [164, 265] width 9 height 9
click at [163, 275] on span at bounding box center [164, 266] width 23 height 24
click at [164, 266] on icon at bounding box center [164, 265] width 9 height 9
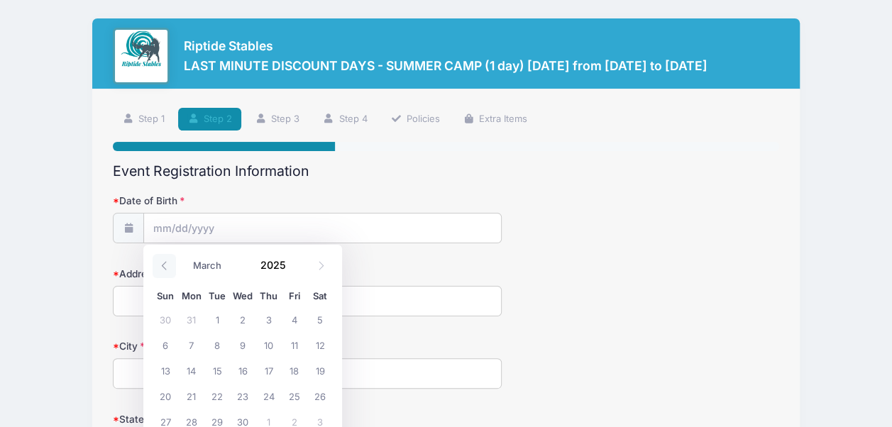
click at [164, 266] on icon at bounding box center [164, 265] width 9 height 9
click at [159, 278] on div "January February March April May June July August September October November De…" at bounding box center [243, 265] width 180 height 33
click at [161, 276] on span at bounding box center [164, 266] width 23 height 24
select select "0"
click at [164, 266] on icon at bounding box center [164, 265] width 9 height 9
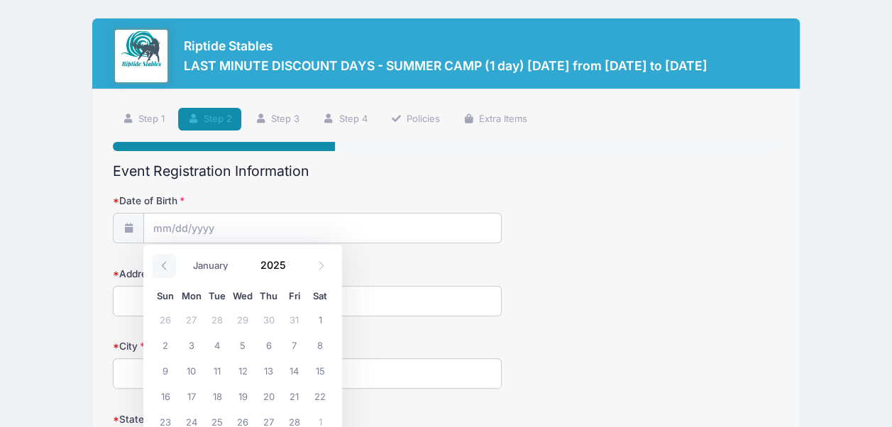
type input "2024"
click at [160, 276] on span at bounding box center [164, 266] width 23 height 24
click at [165, 277] on span at bounding box center [164, 266] width 23 height 24
click at [164, 273] on span at bounding box center [164, 266] width 23 height 24
click at [163, 276] on span at bounding box center [164, 266] width 23 height 24
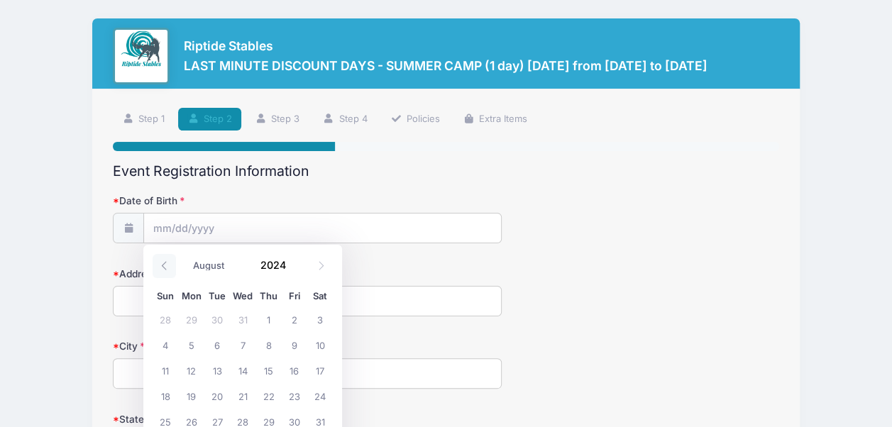
click at [163, 274] on span at bounding box center [164, 266] width 23 height 24
click at [165, 273] on span at bounding box center [164, 266] width 23 height 24
click at [165, 276] on span at bounding box center [164, 266] width 23 height 24
click at [164, 266] on icon at bounding box center [164, 265] width 9 height 9
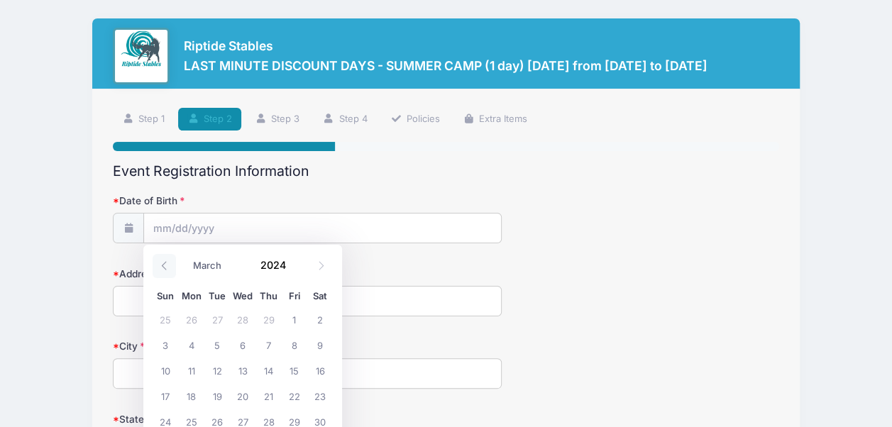
click at [166, 268] on icon at bounding box center [164, 265] width 9 height 9
click at [164, 266] on icon at bounding box center [164, 265] width 9 height 9
select select "0"
click at [164, 266] on icon at bounding box center [164, 265] width 9 height 9
type input "2023"
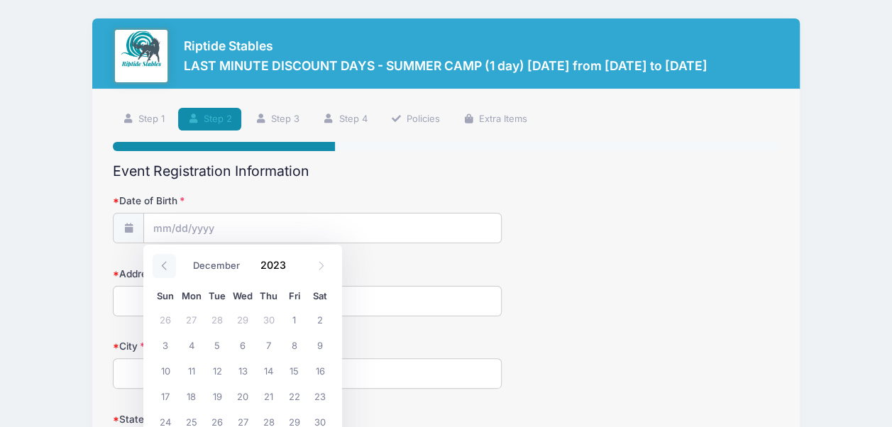
click at [164, 266] on icon at bounding box center [164, 265] width 9 height 9
click at [164, 267] on icon at bounding box center [164, 265] width 9 height 9
click at [166, 277] on span at bounding box center [164, 266] width 23 height 24
click at [161, 281] on div "January February March April May June July August September October November De…" at bounding box center [243, 265] width 180 height 33
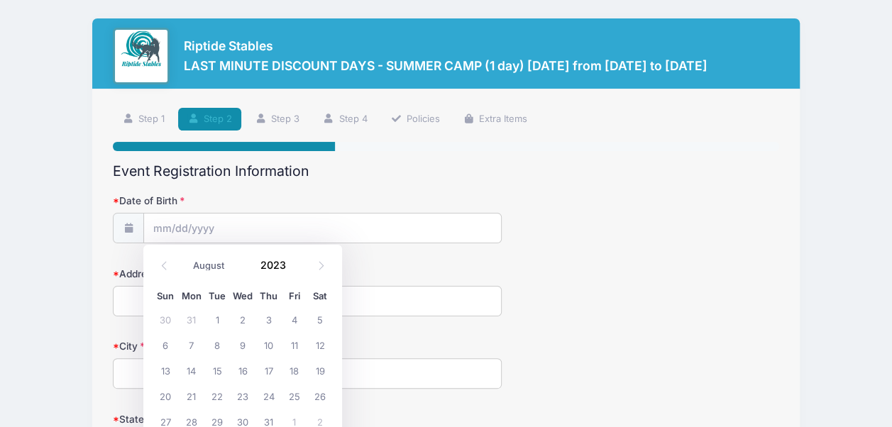
click at [162, 281] on div "January February March April May June July August September October November De…" at bounding box center [243, 265] width 180 height 33
click at [164, 266] on icon at bounding box center [164, 265] width 9 height 9
click at [165, 266] on icon at bounding box center [164, 265] width 9 height 9
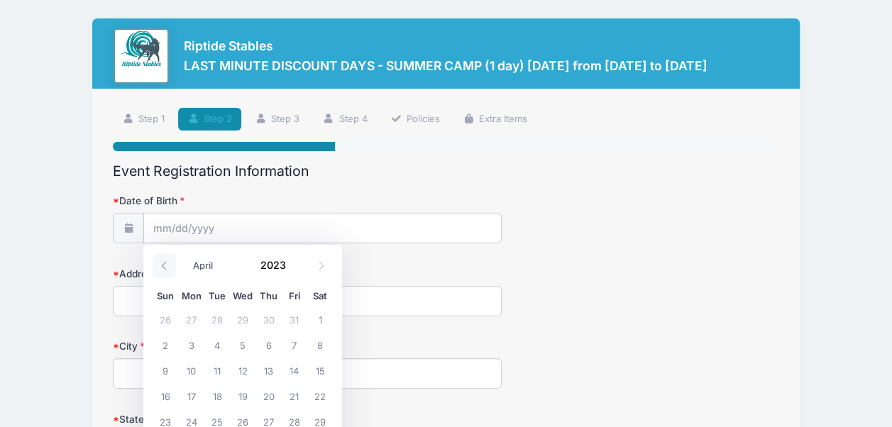
click at [168, 273] on span at bounding box center [164, 266] width 23 height 24
click at [171, 277] on span at bounding box center [164, 266] width 23 height 24
click at [165, 267] on icon at bounding box center [164, 265] width 9 height 9
select select "0"
click at [164, 267] on icon at bounding box center [164, 265] width 9 height 9
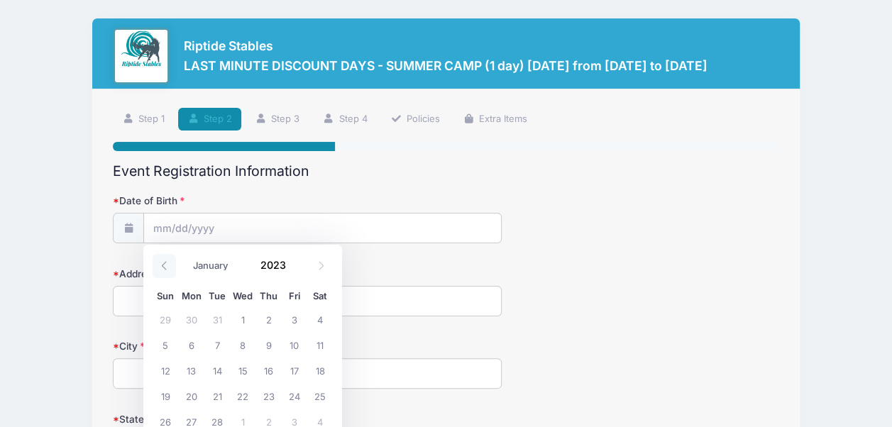
type input "2022"
click at [168, 276] on span at bounding box center [164, 266] width 23 height 24
click at [167, 277] on span at bounding box center [164, 266] width 23 height 24
click at [167, 278] on span at bounding box center [164, 266] width 23 height 24
click at [167, 273] on span at bounding box center [164, 266] width 23 height 24
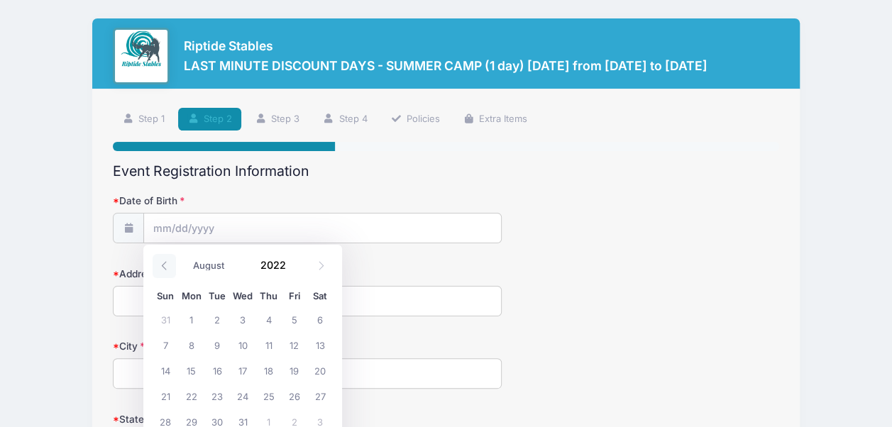
click at [164, 267] on icon at bounding box center [164, 265] width 9 height 9
click at [164, 266] on icon at bounding box center [164, 265] width 9 height 9
click at [162, 275] on span at bounding box center [164, 266] width 23 height 24
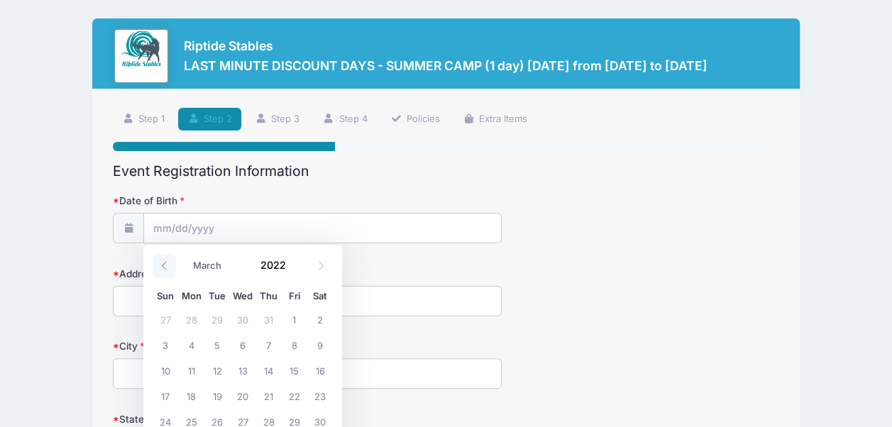
click at [163, 274] on span at bounding box center [164, 266] width 23 height 24
click at [160, 275] on span at bounding box center [164, 266] width 23 height 24
select select "0"
click at [160, 275] on span at bounding box center [164, 266] width 23 height 24
type input "2021"
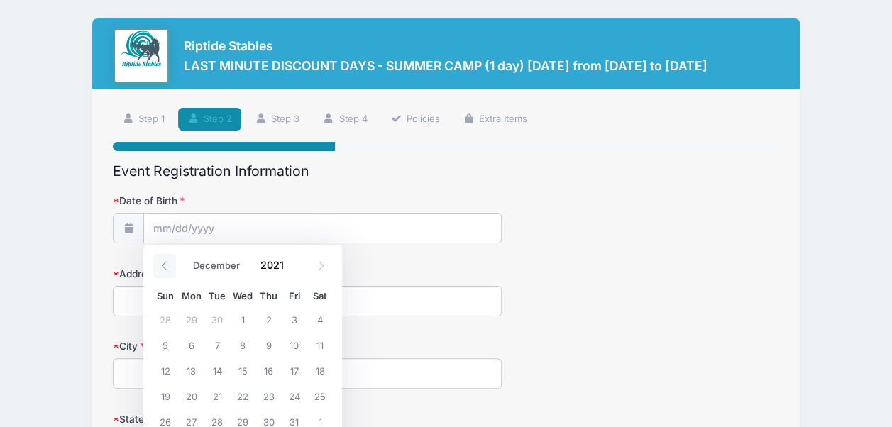
click at [164, 266] on icon at bounding box center [164, 265] width 9 height 9
click at [158, 275] on span at bounding box center [164, 266] width 23 height 24
click at [159, 276] on span at bounding box center [164, 266] width 23 height 24
click at [164, 266] on icon at bounding box center [164, 265] width 9 height 9
click at [158, 277] on span at bounding box center [164, 266] width 23 height 24
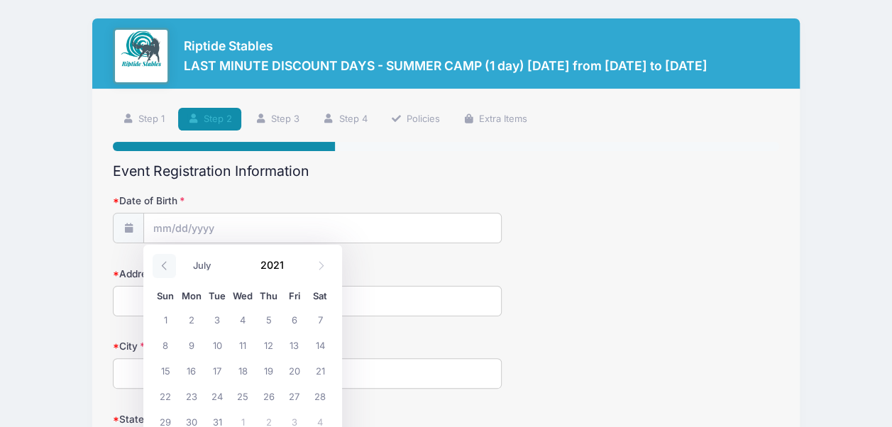
click at [154, 276] on span at bounding box center [164, 266] width 23 height 24
click at [164, 267] on icon at bounding box center [164, 265] width 9 height 9
click at [158, 278] on span at bounding box center [164, 266] width 23 height 24
click at [160, 277] on span at bounding box center [164, 266] width 23 height 24
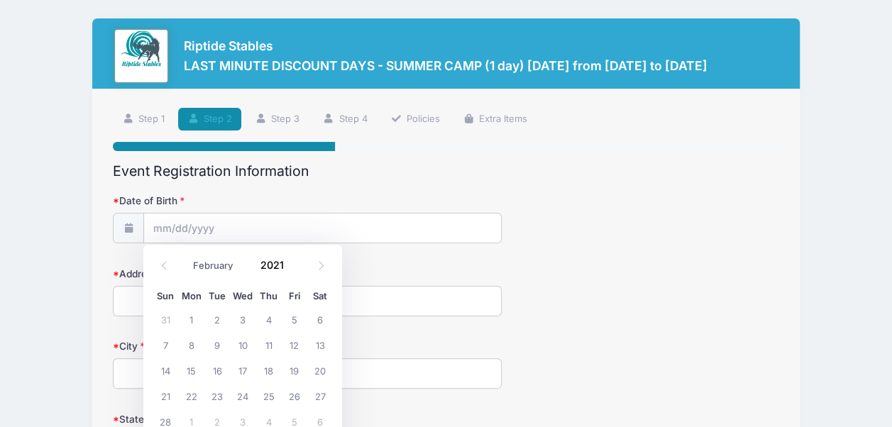
click at [160, 280] on div "January February March April May June July August September October November De…" at bounding box center [243, 265] width 180 height 33
click at [160, 270] on icon at bounding box center [164, 265] width 9 height 9
select select "0"
click at [165, 269] on icon at bounding box center [164, 266] width 5 height 9
type input "2020"
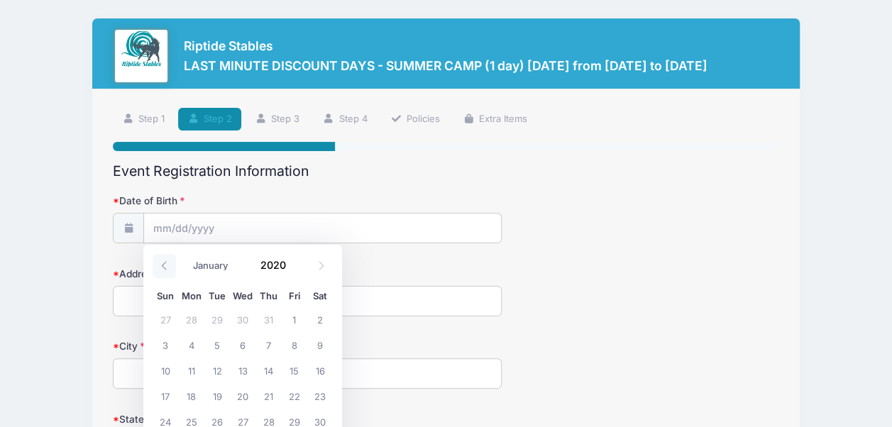
click at [164, 266] on icon at bounding box center [164, 265] width 9 height 9
click at [164, 267] on icon at bounding box center [164, 265] width 9 height 9
click at [165, 270] on icon at bounding box center [164, 265] width 9 height 9
click at [164, 267] on icon at bounding box center [164, 265] width 9 height 9
click at [164, 266] on icon at bounding box center [164, 265] width 9 height 9
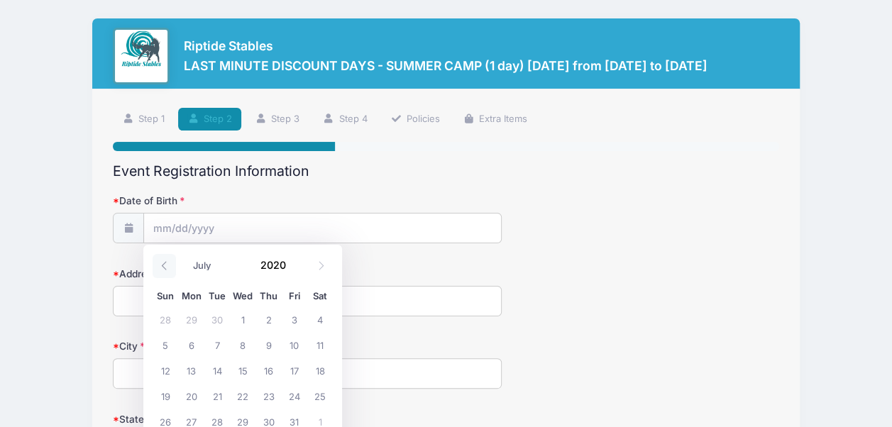
click at [164, 266] on icon at bounding box center [164, 265] width 9 height 9
click at [167, 270] on icon at bounding box center [164, 265] width 9 height 9
click at [164, 266] on icon at bounding box center [164, 265] width 9 height 9
click at [165, 273] on span at bounding box center [164, 266] width 23 height 24
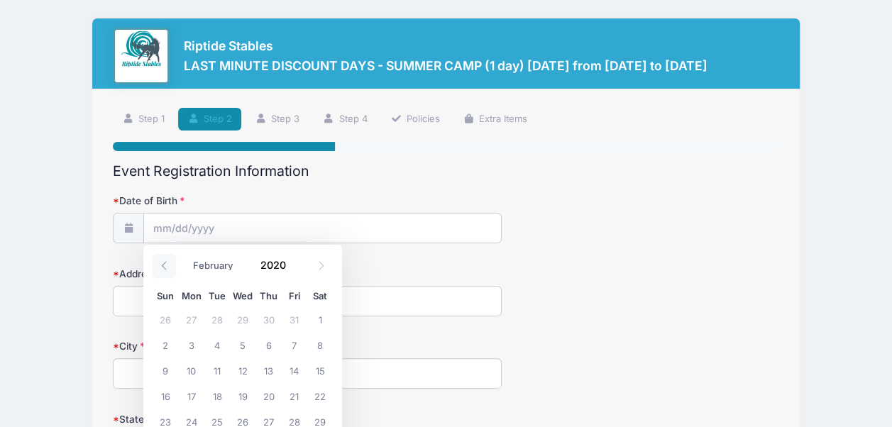
click at [164, 273] on span at bounding box center [164, 266] width 23 height 24
select select "0"
click at [165, 277] on span at bounding box center [164, 266] width 23 height 24
type input "2019"
click at [164, 267] on icon at bounding box center [164, 265] width 9 height 9
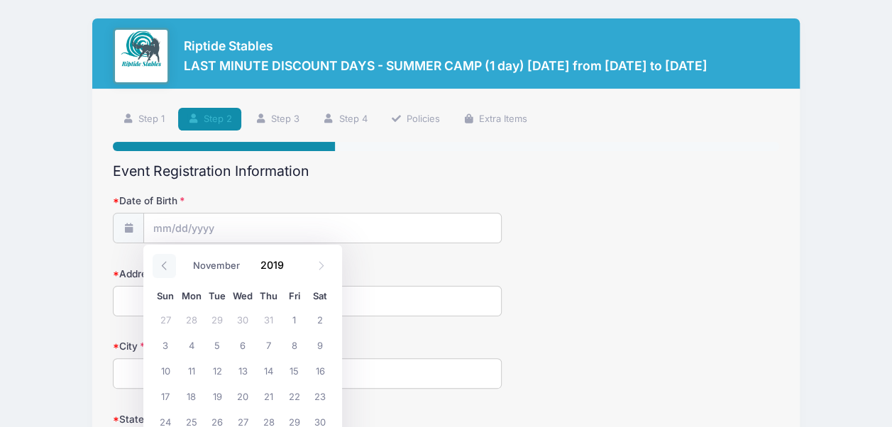
click at [164, 267] on icon at bounding box center [164, 265] width 9 height 9
click at [164, 266] on icon at bounding box center [164, 265] width 9 height 9
click at [164, 267] on icon at bounding box center [164, 265] width 9 height 9
click at [165, 277] on span at bounding box center [164, 266] width 23 height 24
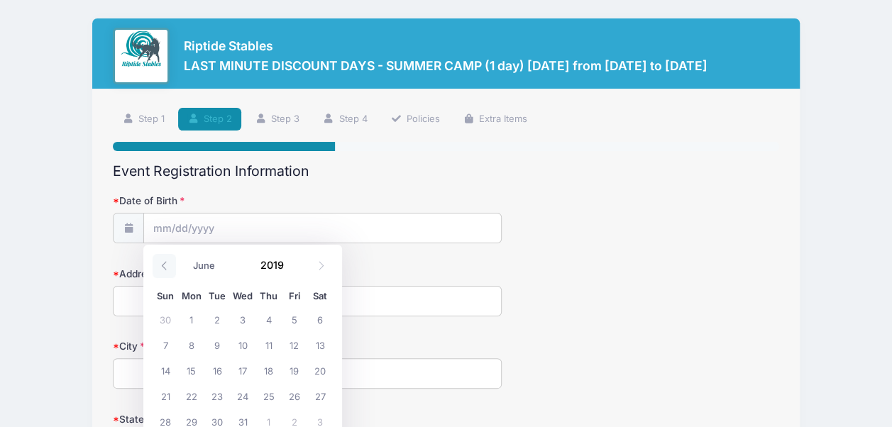
click at [164, 266] on icon at bounding box center [164, 265] width 9 height 9
click at [164, 267] on icon at bounding box center [164, 265] width 9 height 9
click at [165, 273] on span at bounding box center [164, 266] width 23 height 24
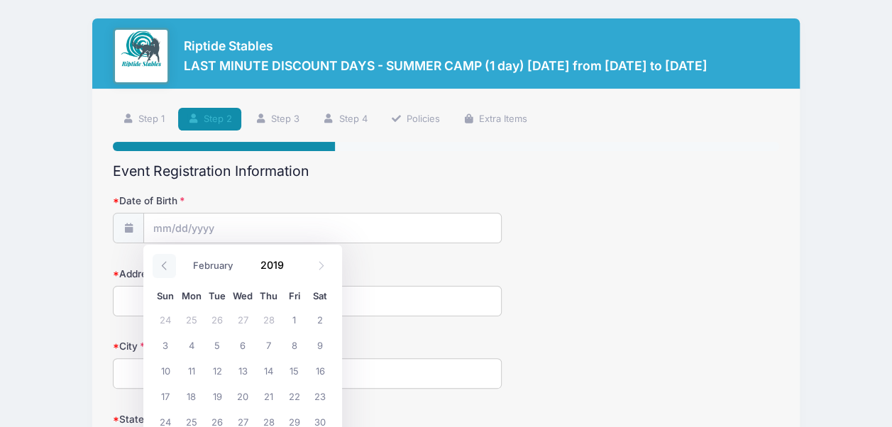
select select "0"
click at [166, 273] on span at bounding box center [164, 266] width 23 height 24
type input "2018"
click at [166, 273] on span at bounding box center [164, 266] width 23 height 24
click at [168, 277] on span at bounding box center [164, 266] width 23 height 24
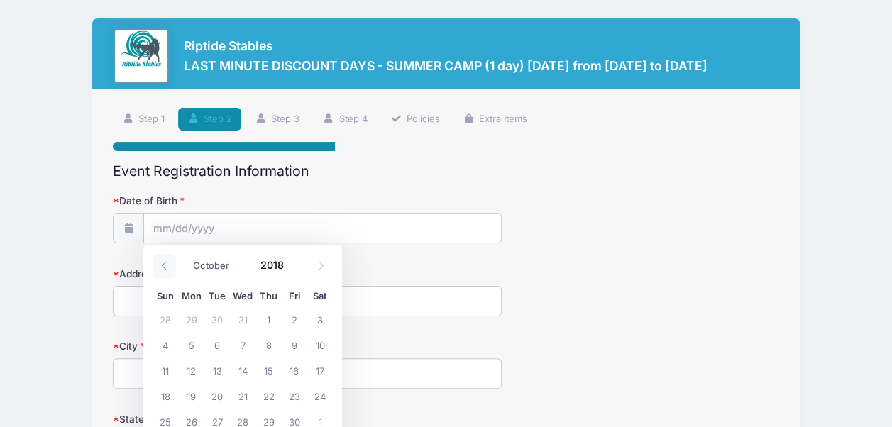
click at [166, 274] on span at bounding box center [164, 266] width 23 height 24
click at [167, 273] on span at bounding box center [164, 266] width 23 height 24
click at [321, 266] on icon at bounding box center [321, 265] width 9 height 9
click at [320, 268] on icon at bounding box center [321, 265] width 9 height 9
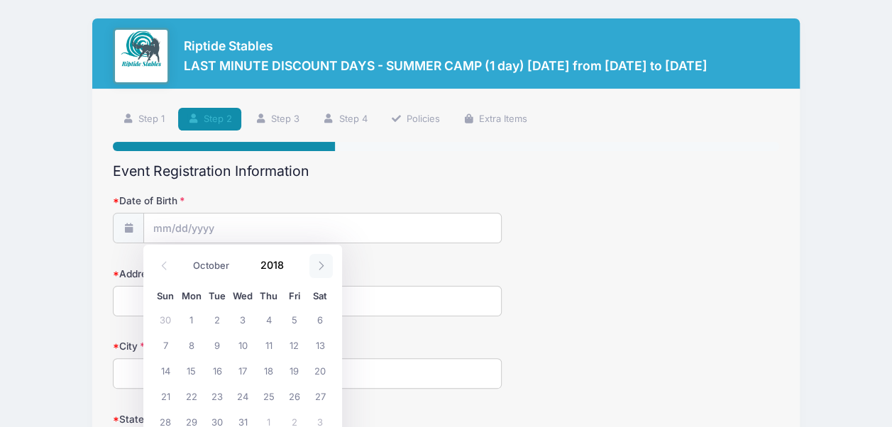
select select "10"
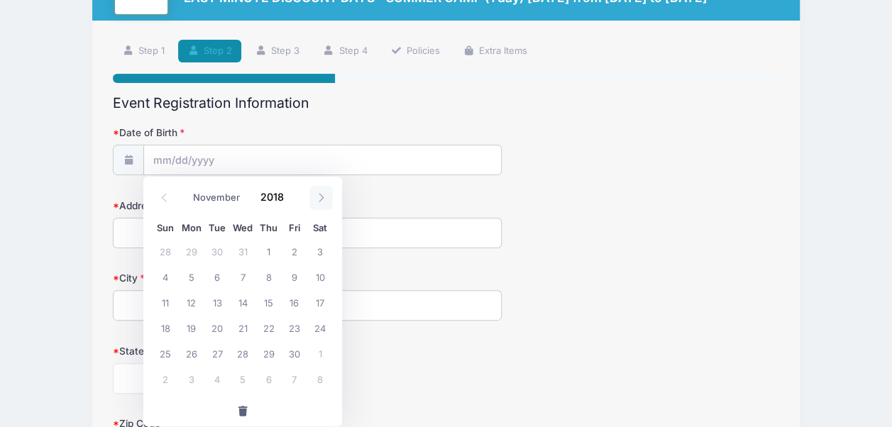
scroll to position [72, 0]
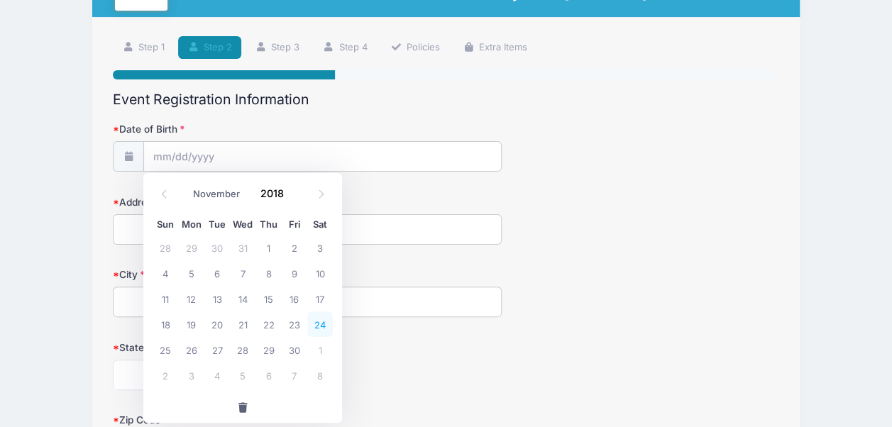
click at [321, 327] on span "24" at bounding box center [320, 325] width 26 height 26
type input "11/24/2018"
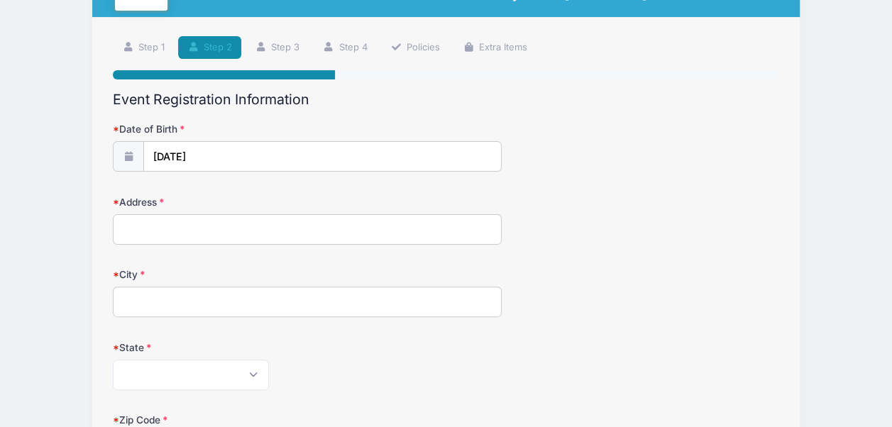
click at [209, 229] on input "Address" at bounding box center [307, 229] width 389 height 31
type input "8836 Brantwood Ct"
type input "Wilmington"
select select "NC"
type input "28411"
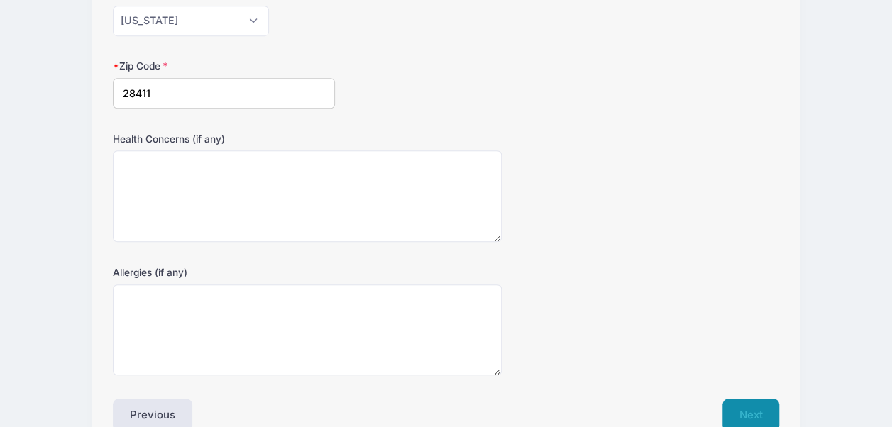
scroll to position [501, 0]
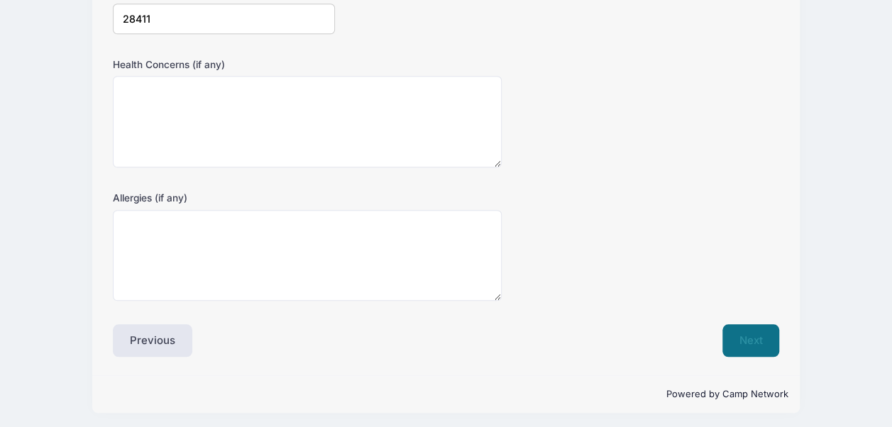
click at [758, 335] on button "Next" at bounding box center [752, 340] width 58 height 33
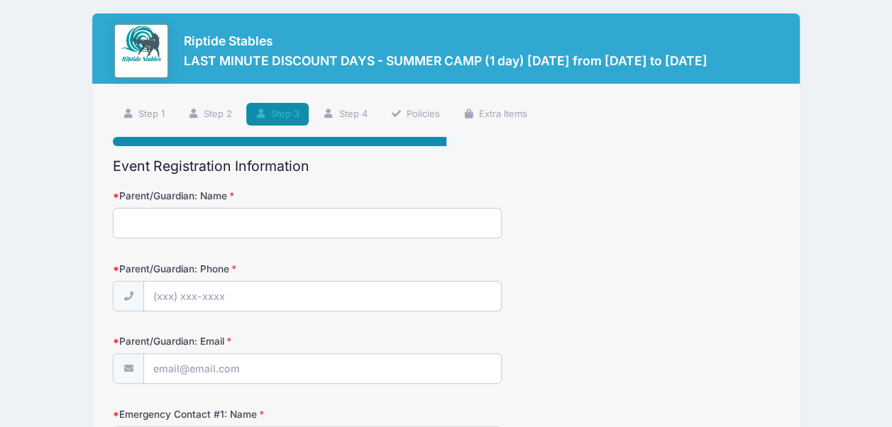
scroll to position [0, 0]
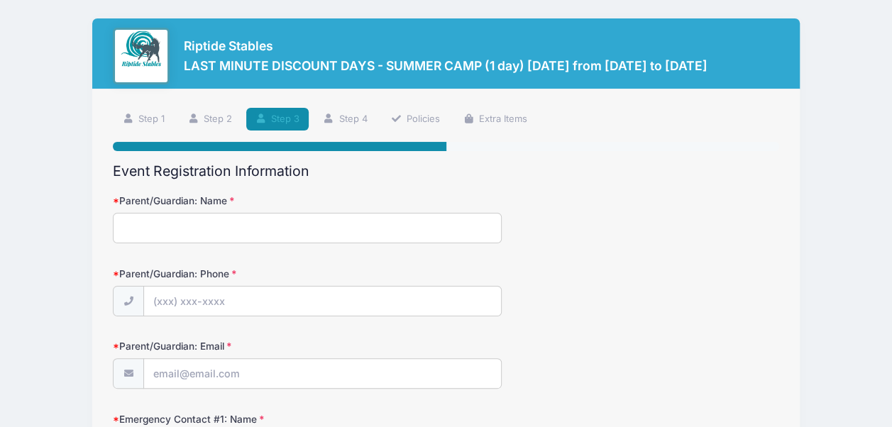
click at [280, 222] on input "Parent/Guardian: Name" at bounding box center [307, 228] width 389 height 31
type input "Catherine Cairns"
type input "(313) 574-9336"
type input "[EMAIL_ADDRESS][DOMAIN_NAME]"
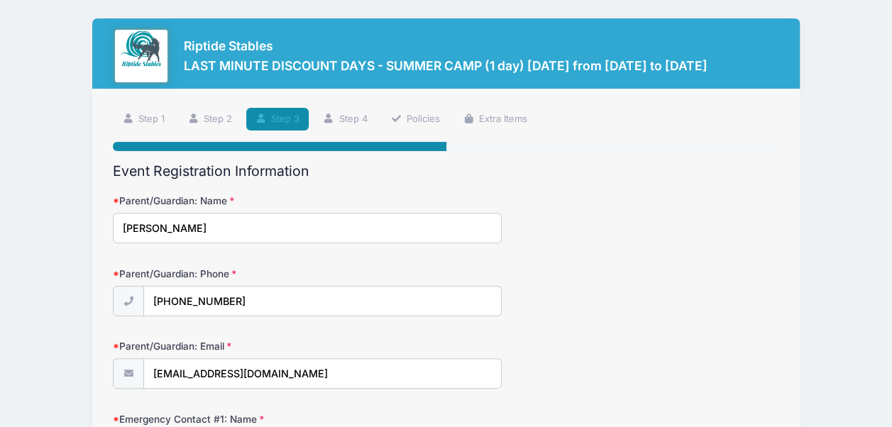
type input "Michael Cairns"
type input "(248) 941-5216"
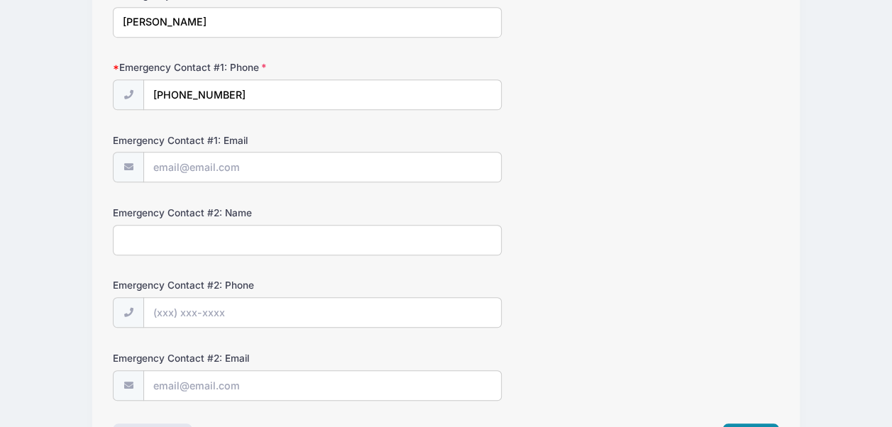
scroll to position [523, 0]
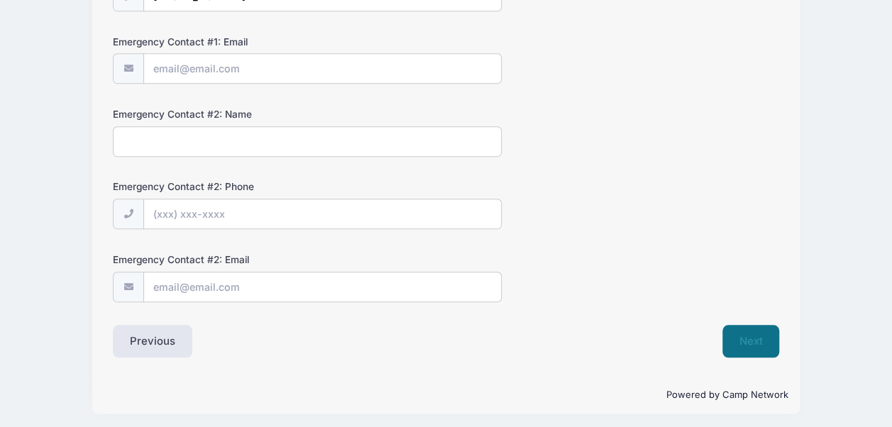
click at [747, 337] on button "Next" at bounding box center [752, 341] width 58 height 33
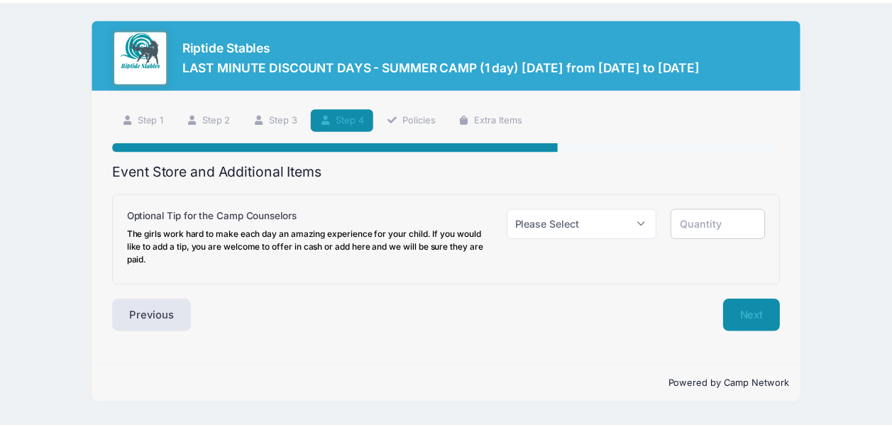
scroll to position [0, 0]
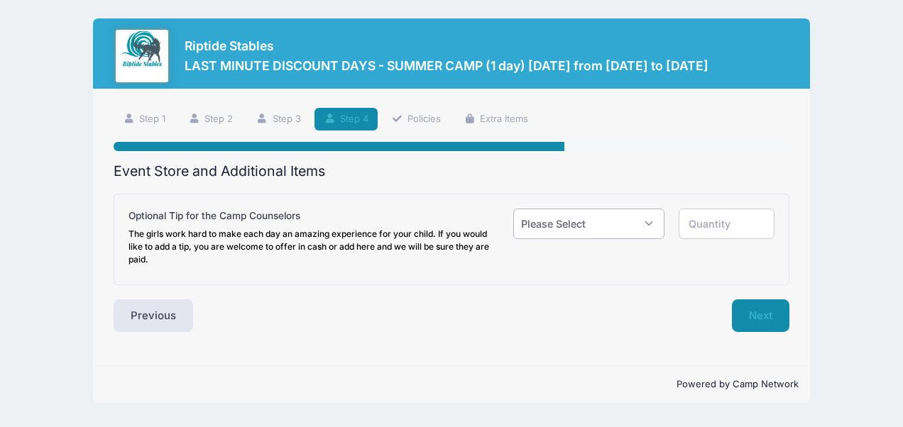
click at [652, 231] on select "Please Select Yes (+$1.00) No" at bounding box center [588, 224] width 151 height 31
select select "1"
click at [513, 209] on select "Please Select Yes (+$1.00) No" at bounding box center [588, 224] width 151 height 31
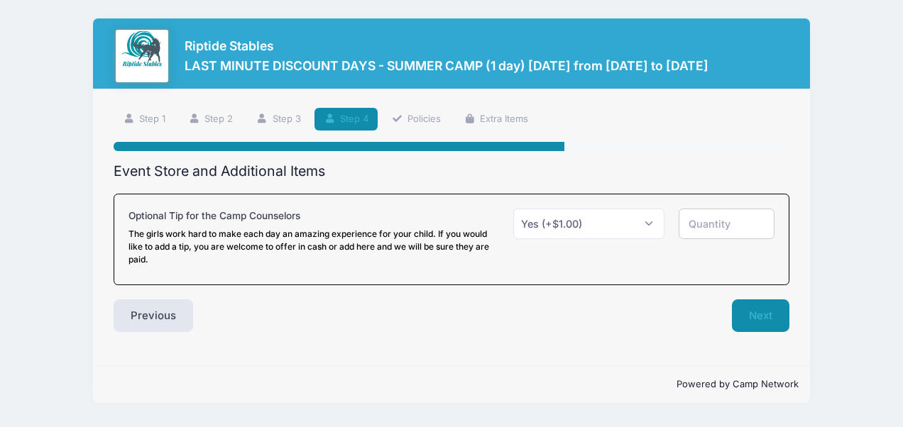
click at [715, 227] on input "number" at bounding box center [727, 224] width 96 height 31
type input "5"
click at [758, 312] on button "Next" at bounding box center [761, 316] width 58 height 33
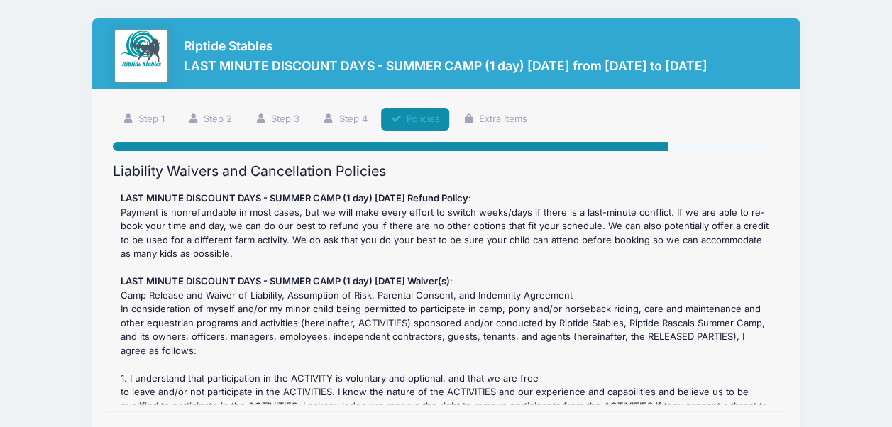
click at [744, 351] on div "LAST MINUTE DISCOUNT DAYS - SUMMER CAMP (1 day) WEDNESDAY, AUGUST 13, 2025 Refu…" at bounding box center [446, 298] width 665 height 213
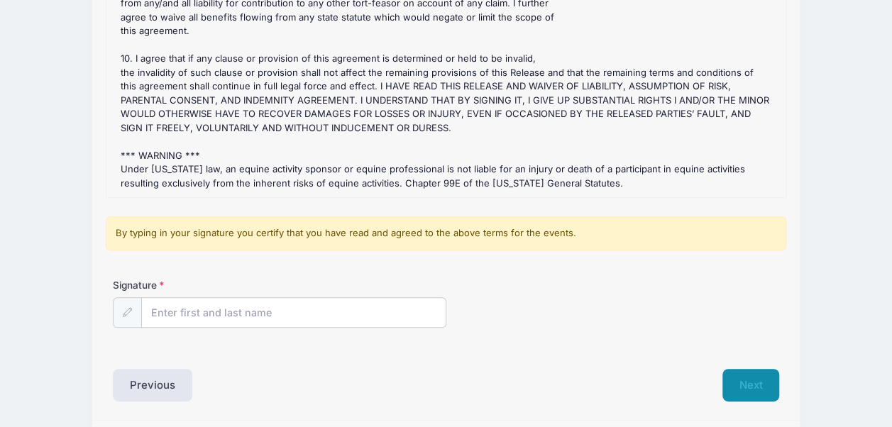
scroll to position [217, 0]
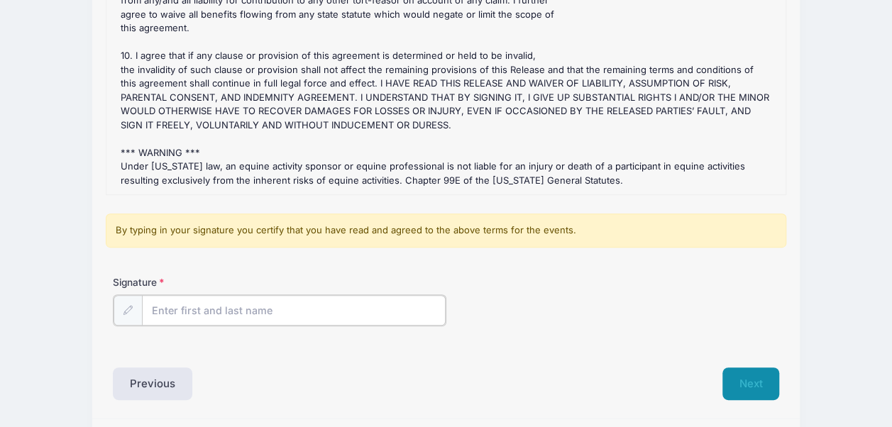
click at [303, 311] on input "Signature" at bounding box center [294, 310] width 304 height 31
type input "Catherine Cairns"
click at [745, 384] on button "Next" at bounding box center [752, 382] width 58 height 33
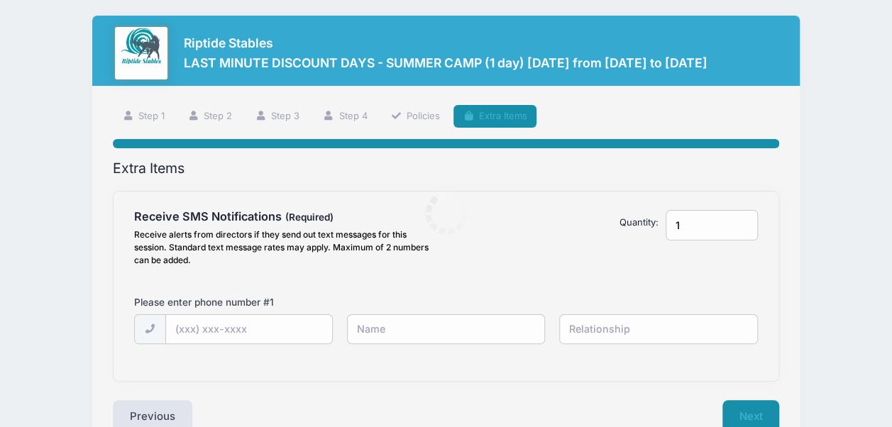
scroll to position [0, 0]
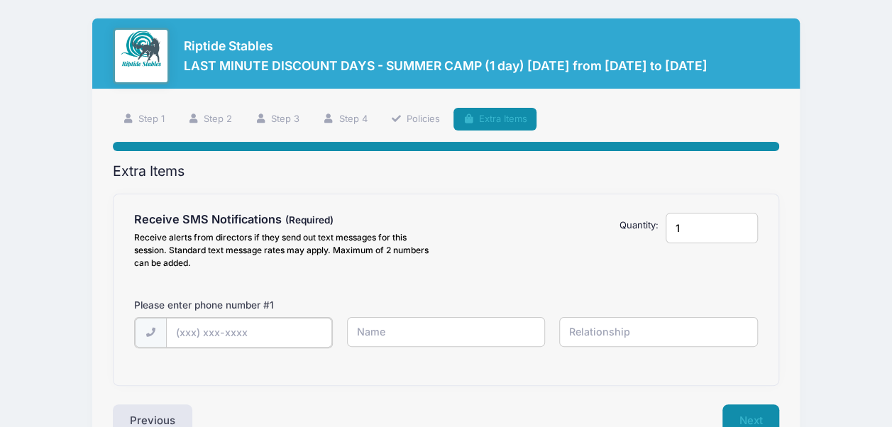
click at [0, 0] on input "text" at bounding box center [0, 0] width 0 height 0
type input "(313) 574-9336"
type input "Catherine"
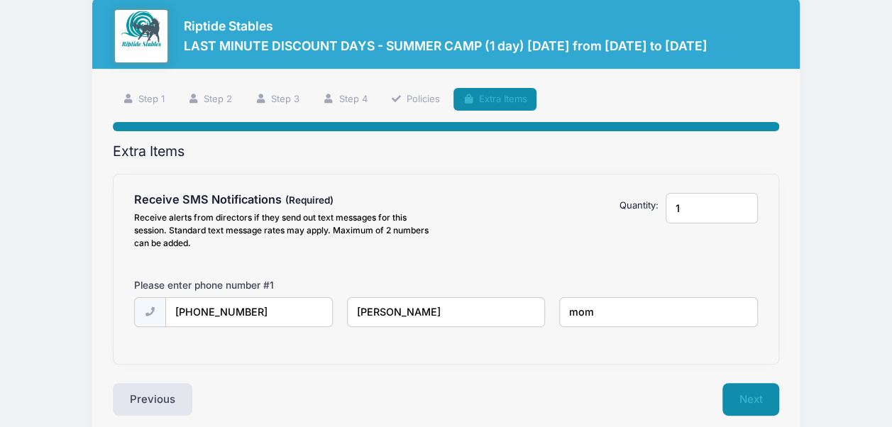
scroll to position [82, 0]
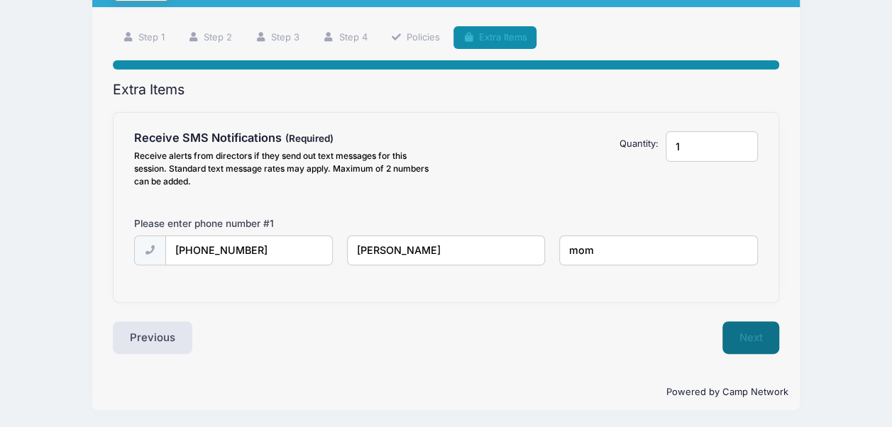
type input "mom"
click at [750, 340] on button "Next" at bounding box center [752, 338] width 58 height 33
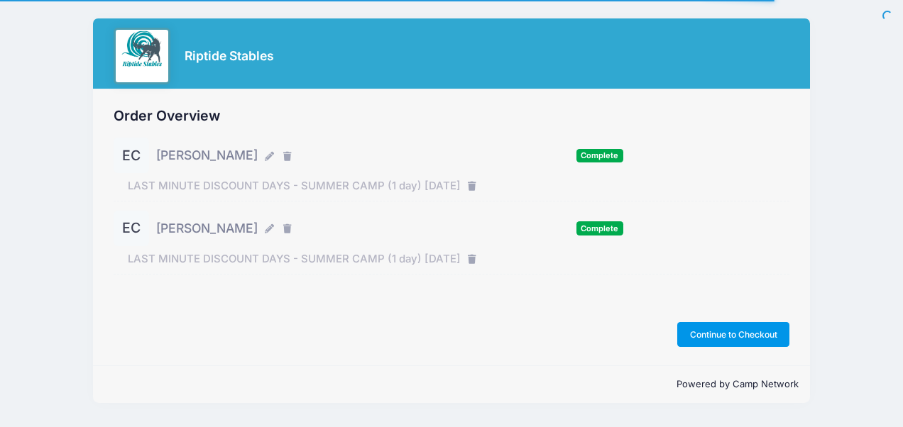
click at [754, 335] on button "Continue to Checkout" at bounding box center [733, 334] width 112 height 24
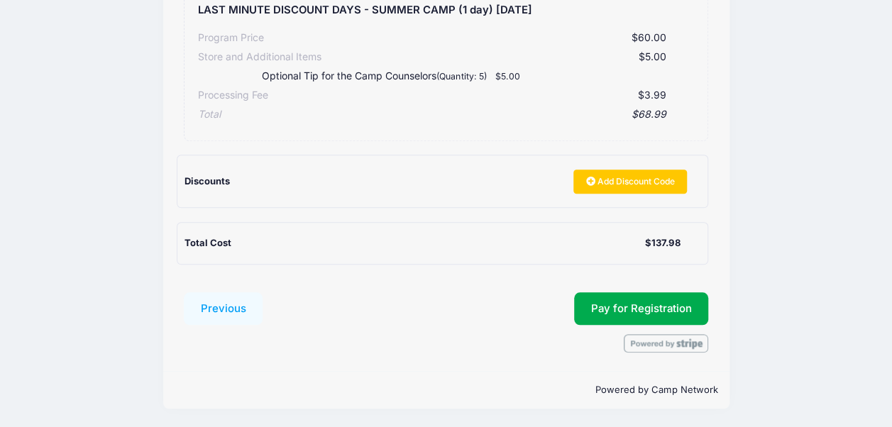
scroll to position [552, 0]
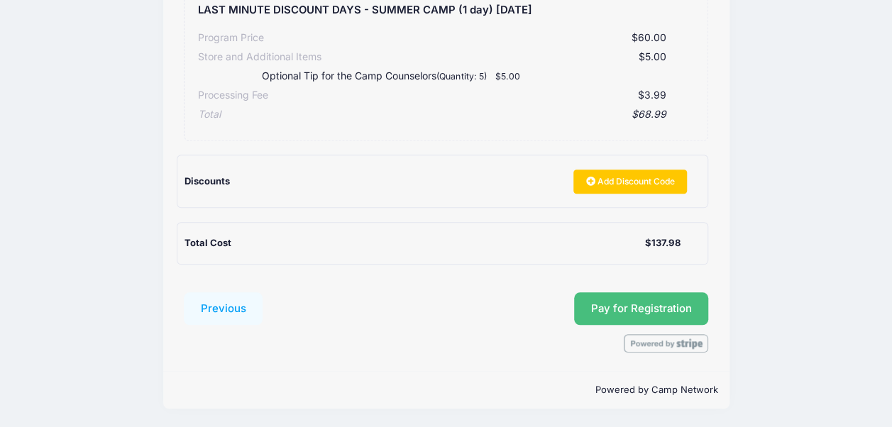
click at [666, 308] on span "Pay for Registration" at bounding box center [641, 308] width 101 height 13
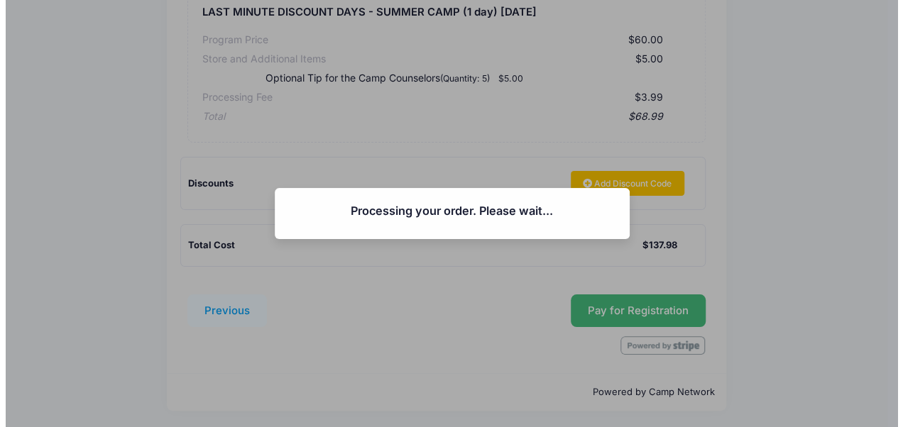
scroll to position [523, 0]
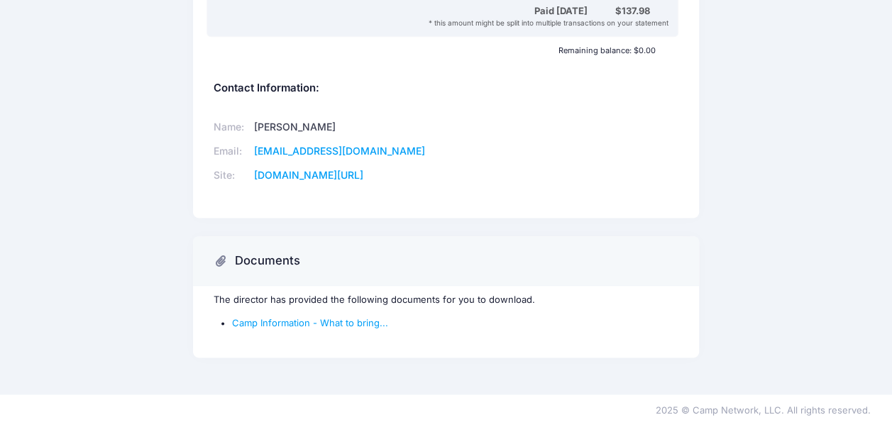
scroll to position [868, 0]
click at [334, 322] on link "Camp Information - What to bring..." at bounding box center [310, 322] width 156 height 11
